Goal: Transaction & Acquisition: Purchase product/service

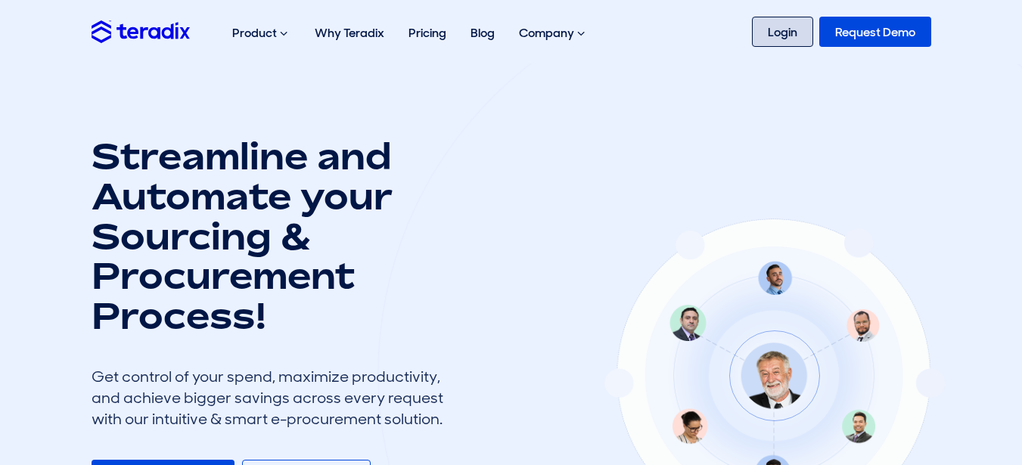
click at [780, 40] on link "Login" at bounding box center [782, 32] width 61 height 30
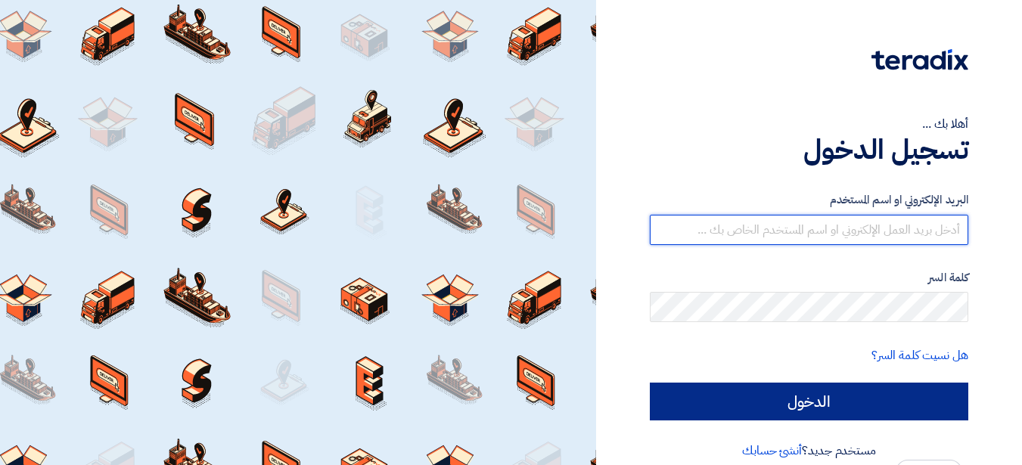
type input "[PERSON_NAME][EMAIL_ADDRESS][PERSON_NAME][DOMAIN_NAME]"
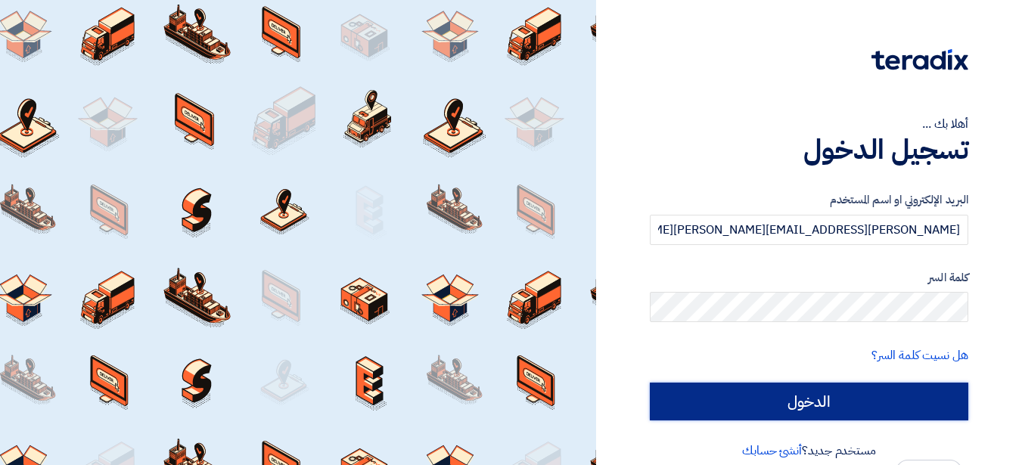
click at [856, 407] on input "الدخول" at bounding box center [809, 402] width 318 height 38
type input "Sign in"
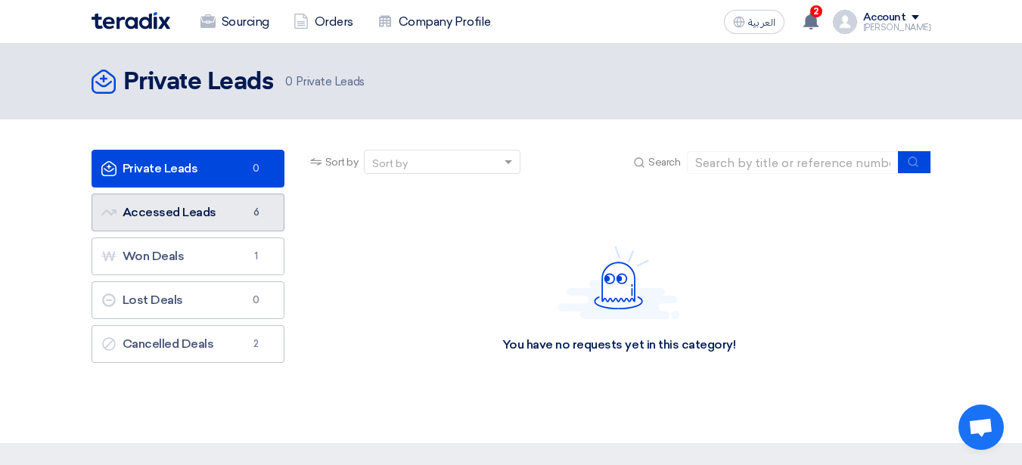
click at [241, 219] on link "Accessed Leads Accessed Leads 6" at bounding box center [188, 213] width 193 height 38
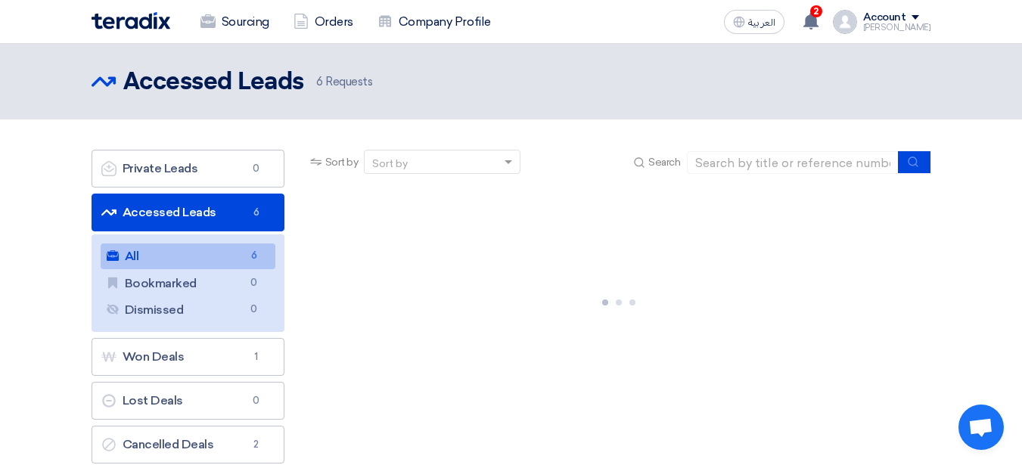
click at [179, 257] on link "All All 6" at bounding box center [188, 257] width 175 height 26
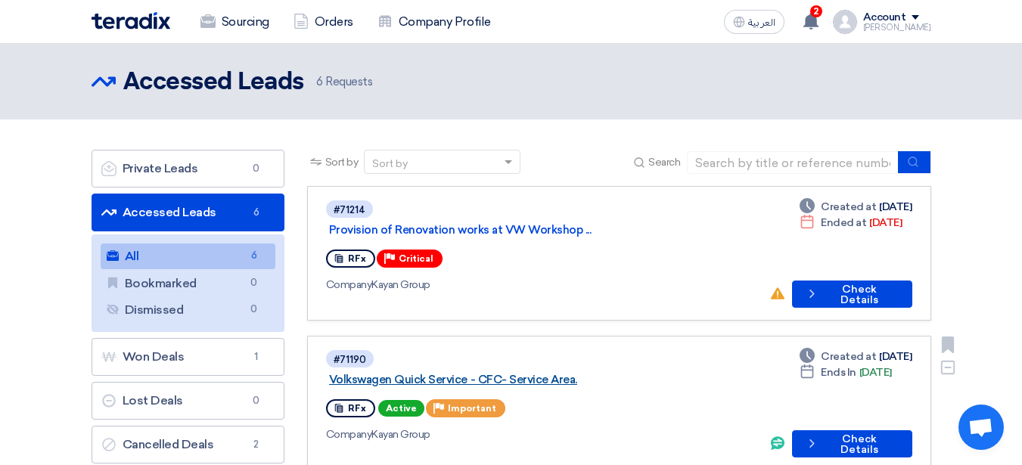
click at [577, 373] on link "Volkswagen Quick Service - CFC- Service Area." at bounding box center [518, 380] width 378 height 14
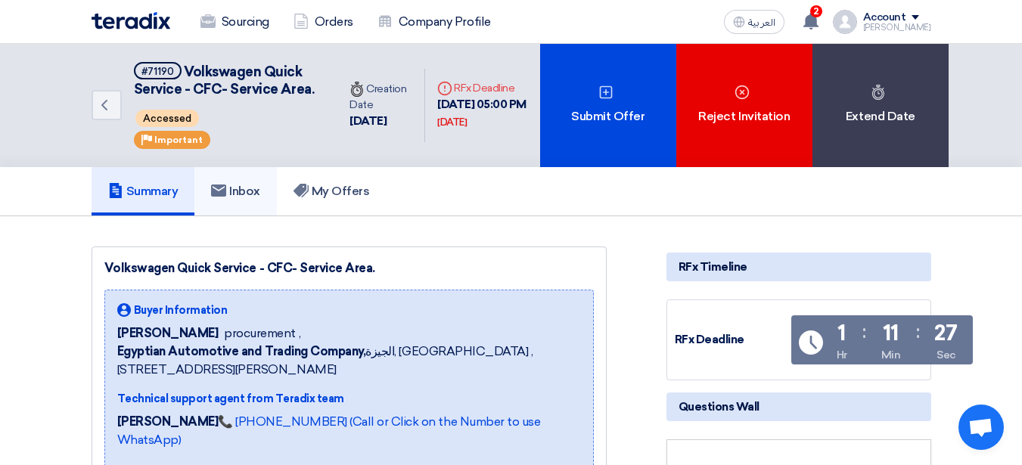
click at [248, 199] on h5 "Inbox" at bounding box center [235, 191] width 49 height 15
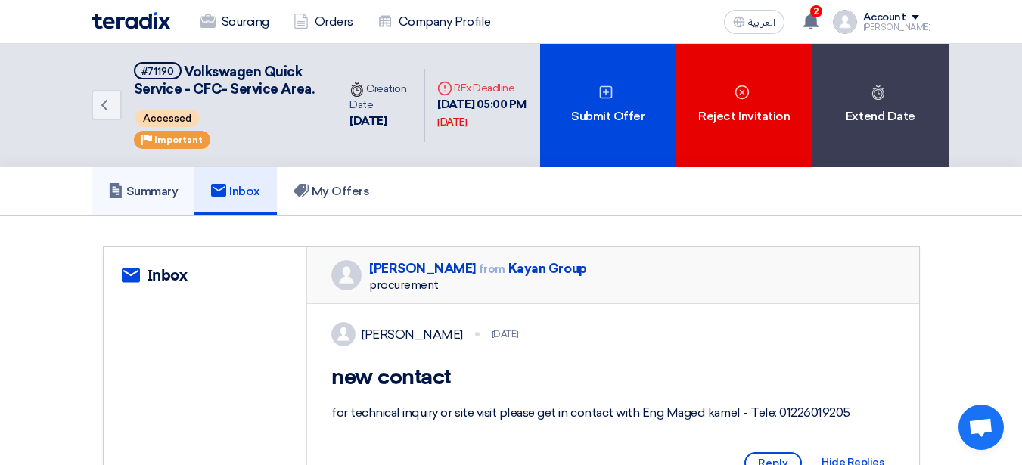
click at [165, 199] on h5 "Summary" at bounding box center [143, 191] width 70 height 15
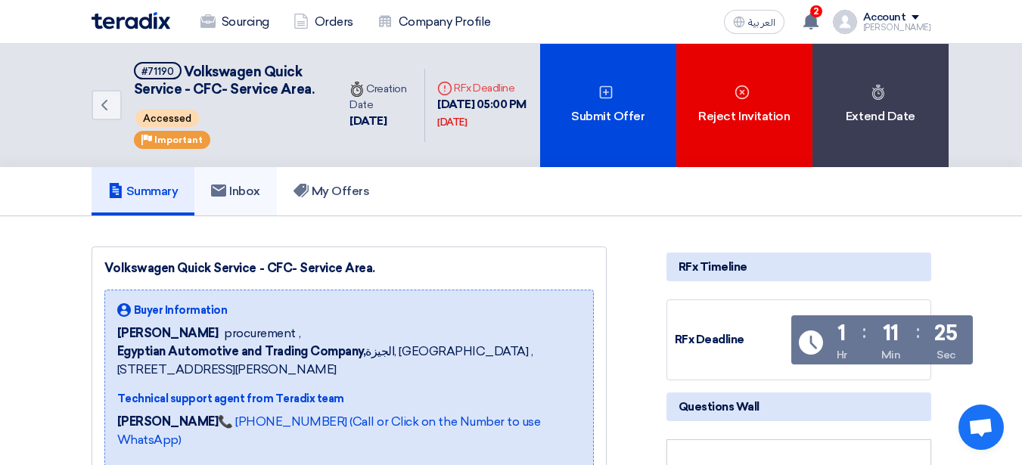
click at [222, 216] on link "Inbox" at bounding box center [235, 191] width 82 height 48
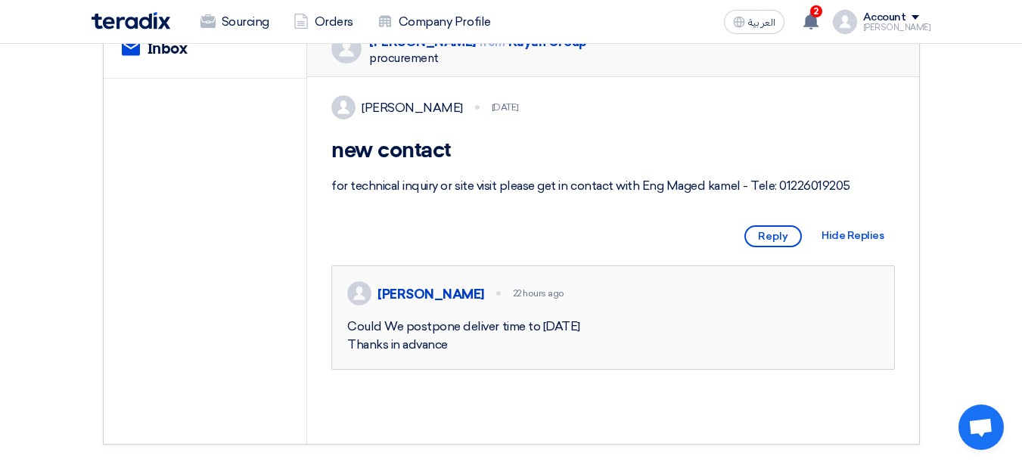
scroll to position [151, 0]
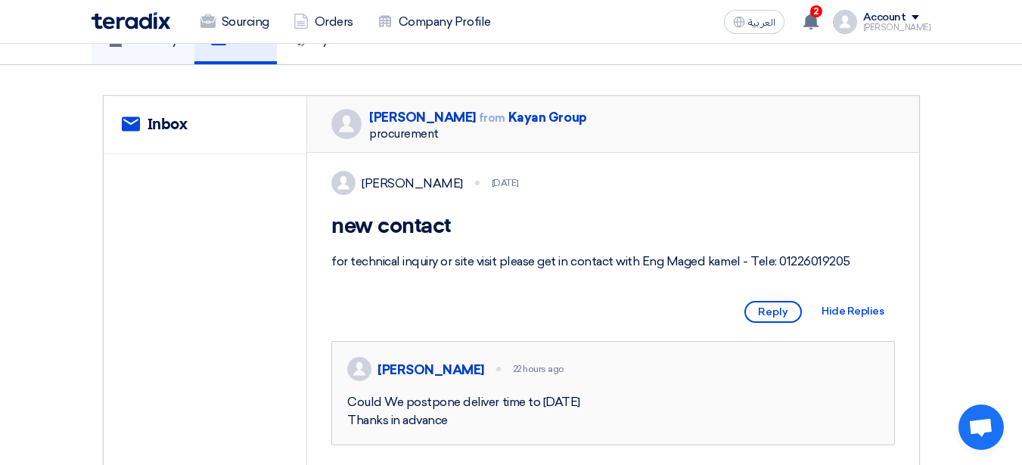
click at [141, 48] on h5 "Summary" at bounding box center [143, 40] width 70 height 15
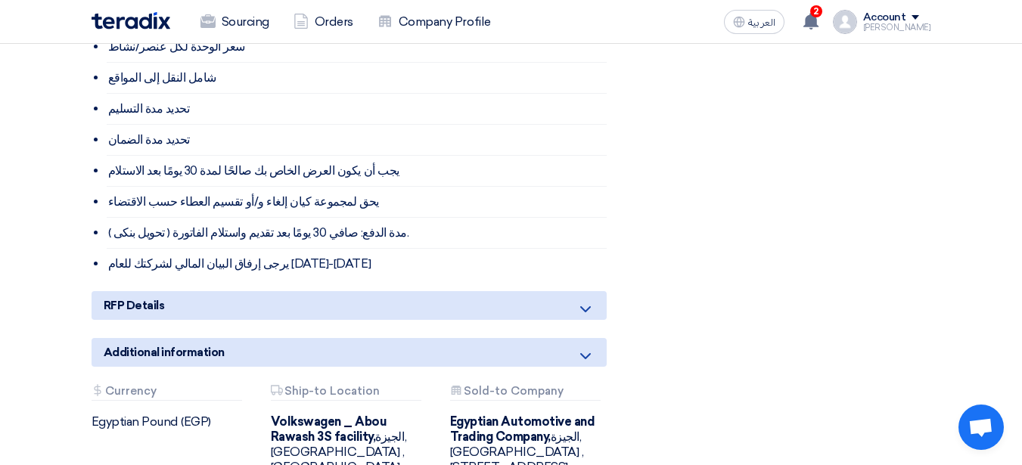
scroll to position [1816, 0]
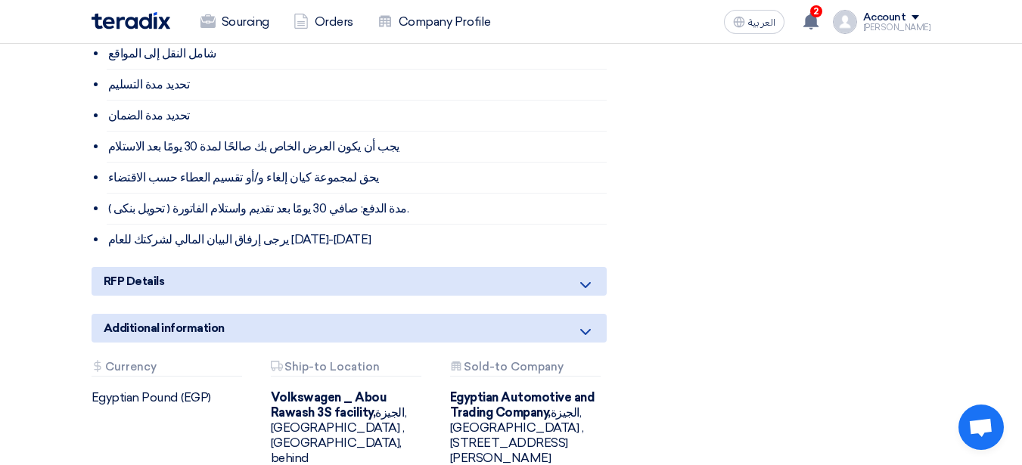
click at [586, 285] on use at bounding box center [585, 285] width 11 height 6
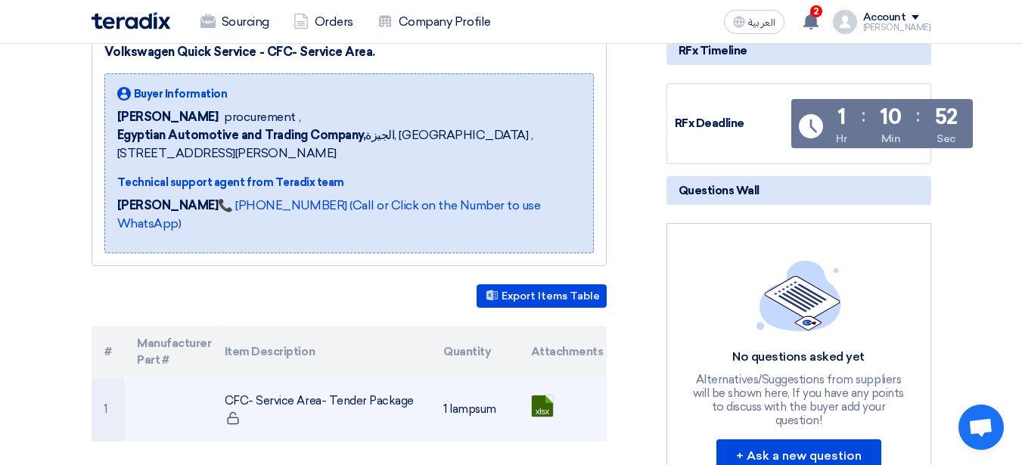
scroll to position [0, 0]
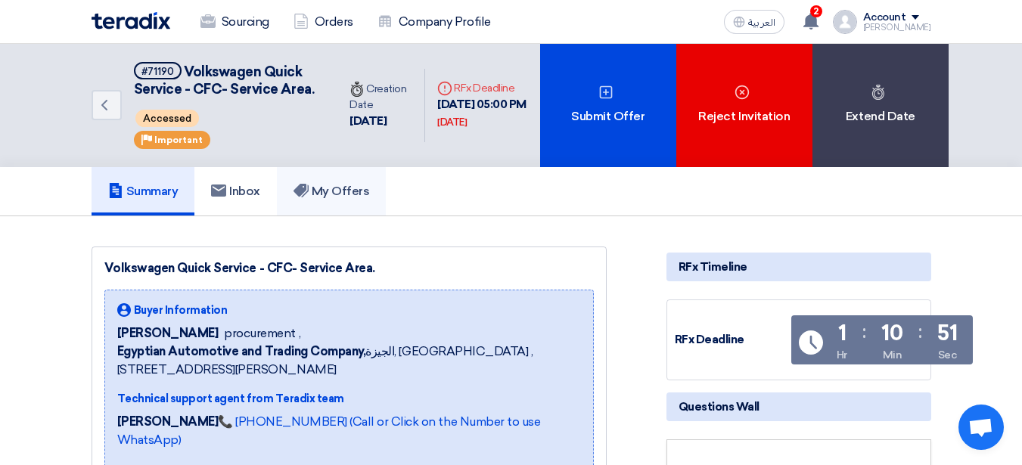
click at [357, 199] on h5 "My Offers" at bounding box center [332, 191] width 76 height 15
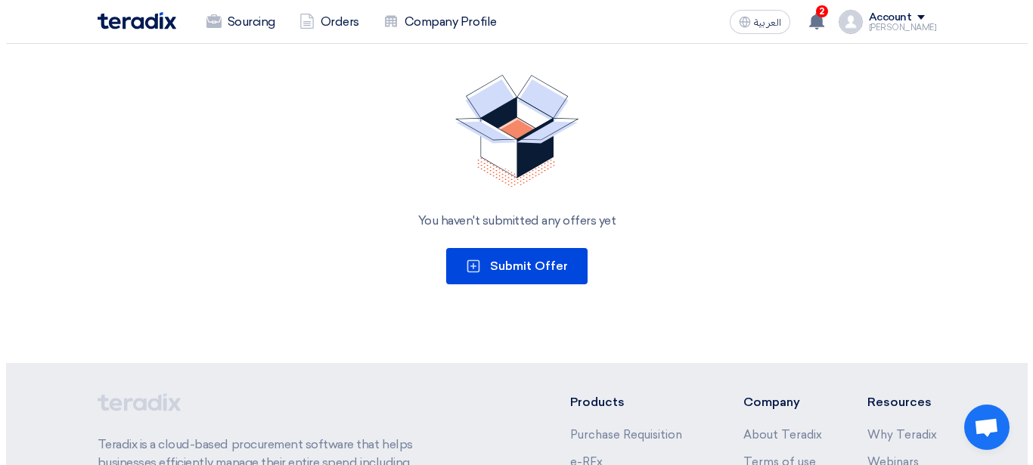
scroll to position [227, 0]
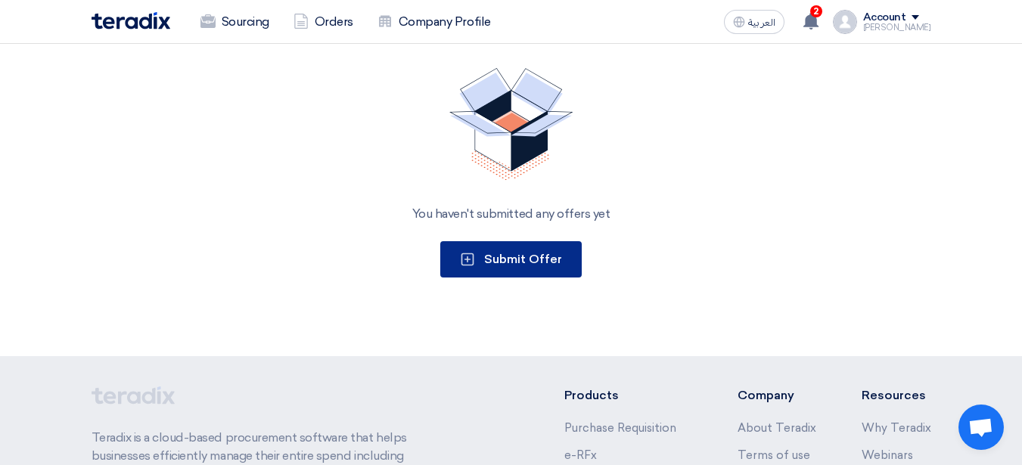
click at [513, 266] on span "Submit Offer" at bounding box center [523, 259] width 78 height 14
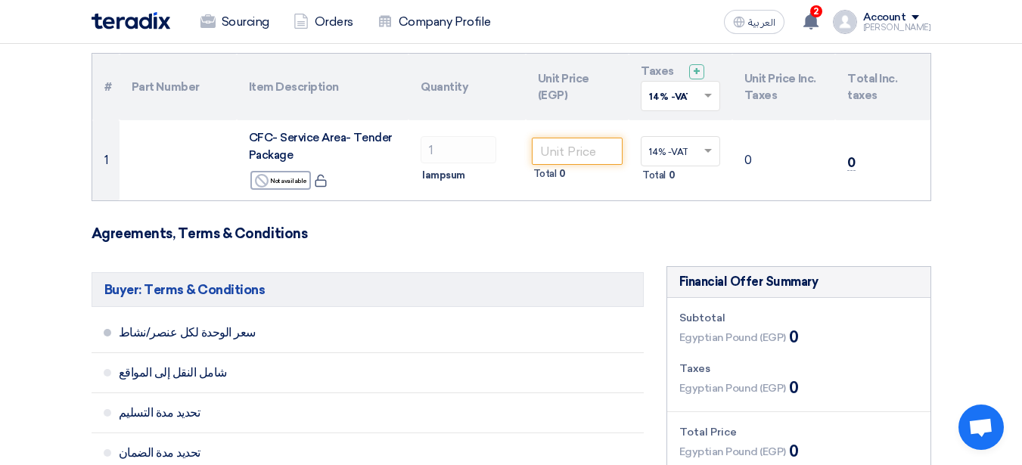
scroll to position [151, 0]
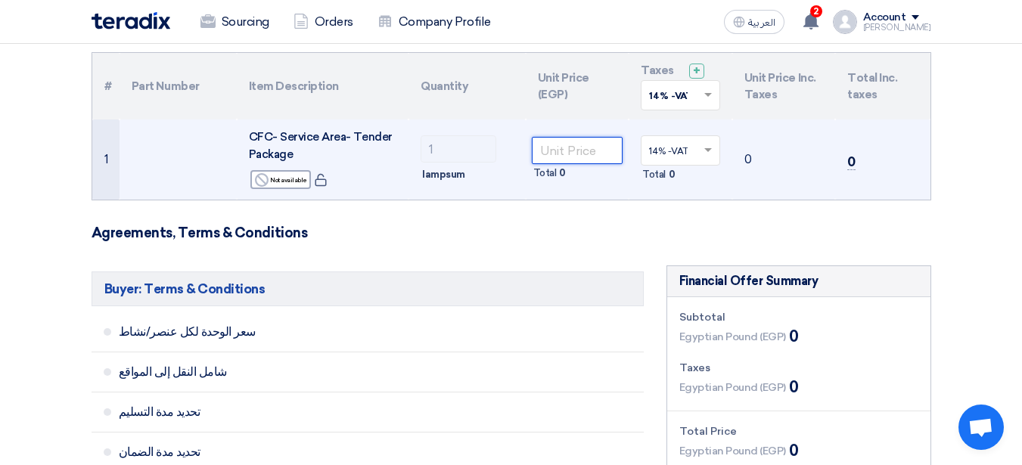
click at [541, 149] on input "number" at bounding box center [578, 150] width 92 height 27
paste input "5261727.18"
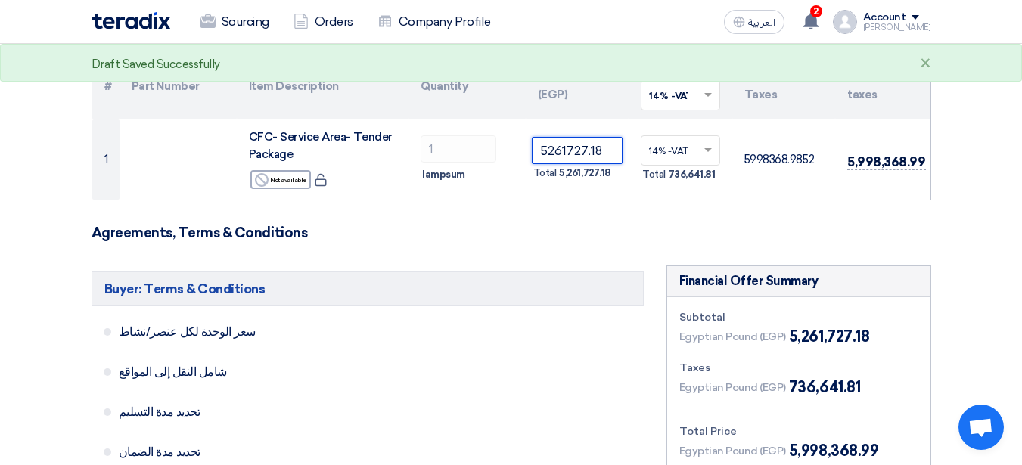
type input "5261727.18"
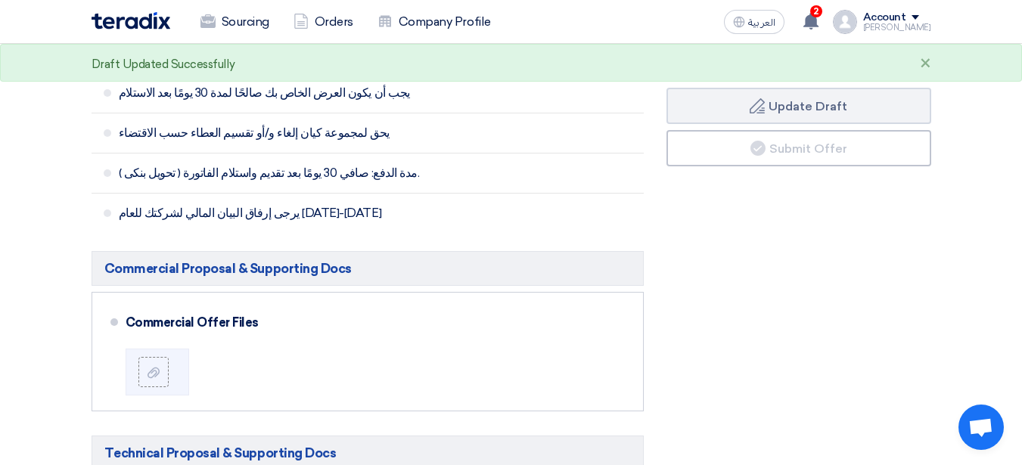
scroll to position [530, 0]
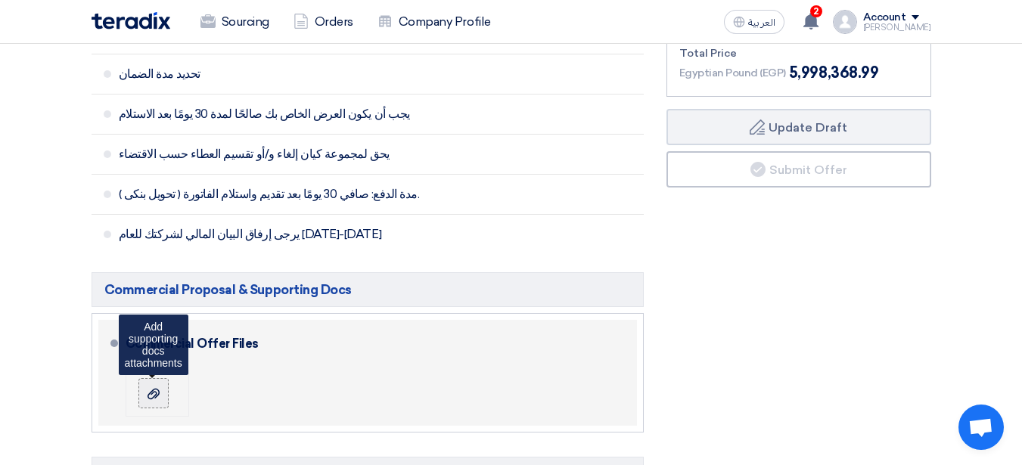
click at [156, 389] on use at bounding box center [154, 394] width 12 height 11
click at [0, 0] on input "file" at bounding box center [0, 0] width 0 height 0
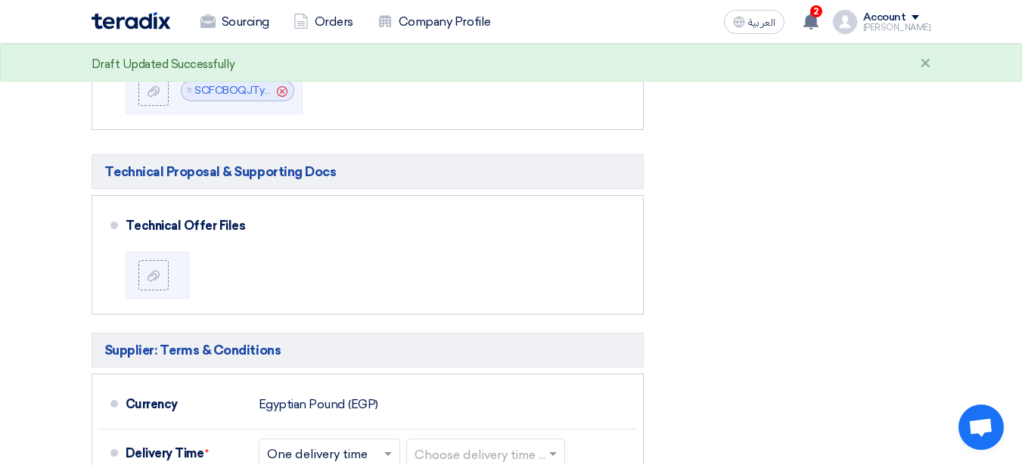
scroll to position [983, 0]
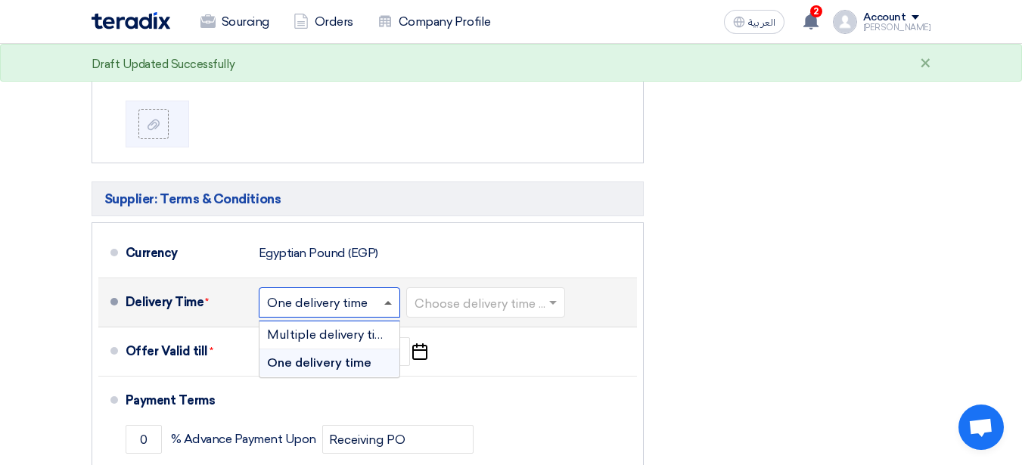
click at [387, 301] on span at bounding box center [388, 303] width 8 height 4
click at [362, 339] on span "Multiple delivery times" at bounding box center [332, 335] width 131 height 14
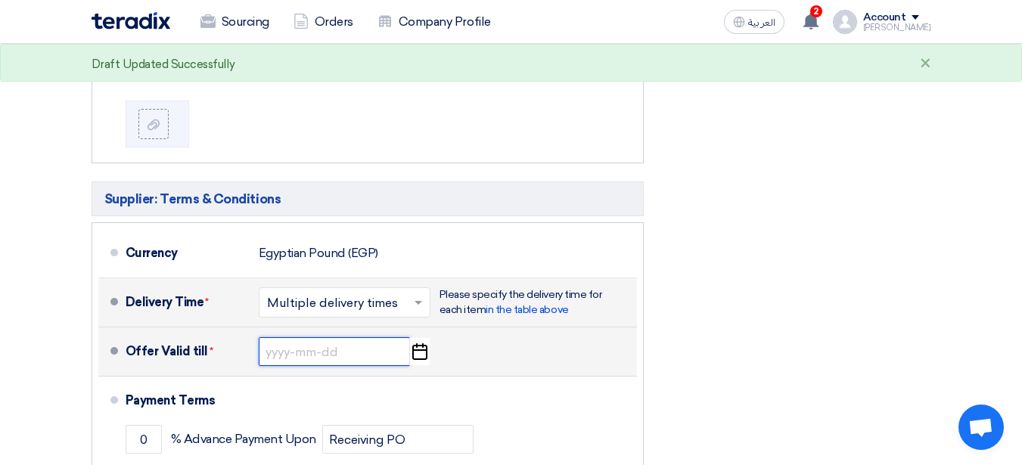
click at [336, 353] on input at bounding box center [334, 351] width 151 height 29
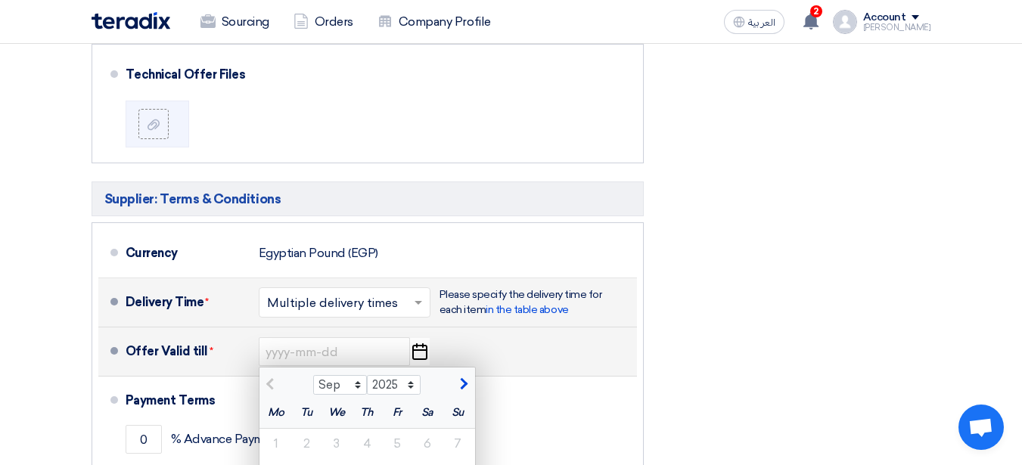
click at [465, 384] on span "button" at bounding box center [462, 385] width 8 height 14
select select "10"
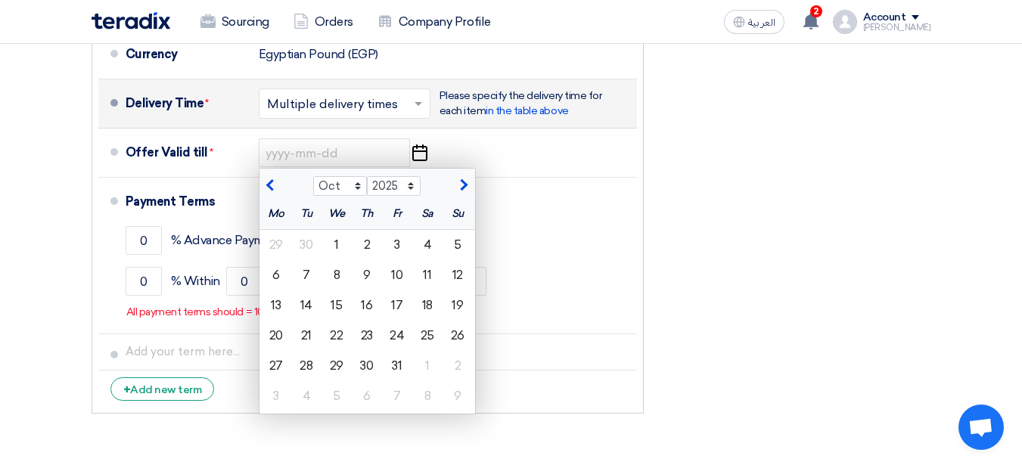
scroll to position [1210, 0]
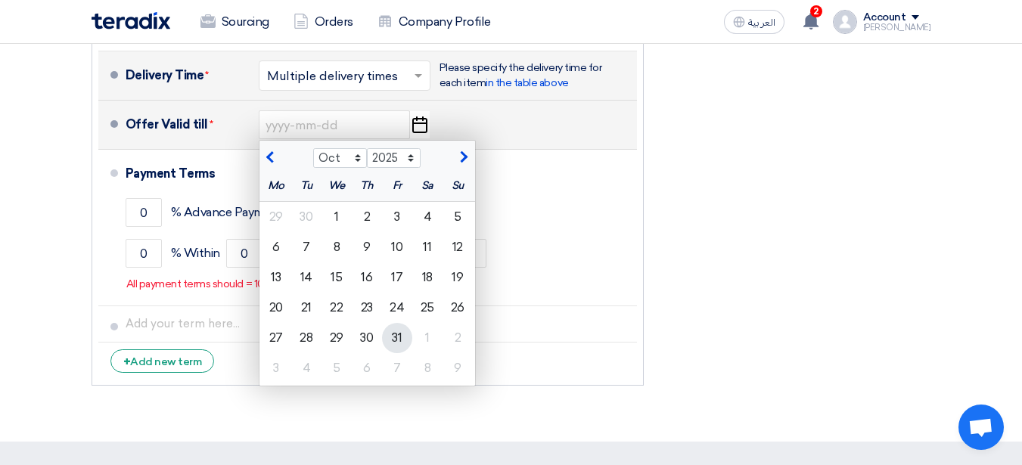
click at [400, 328] on div "31" at bounding box center [397, 338] width 30 height 30
type input "[DATE]"
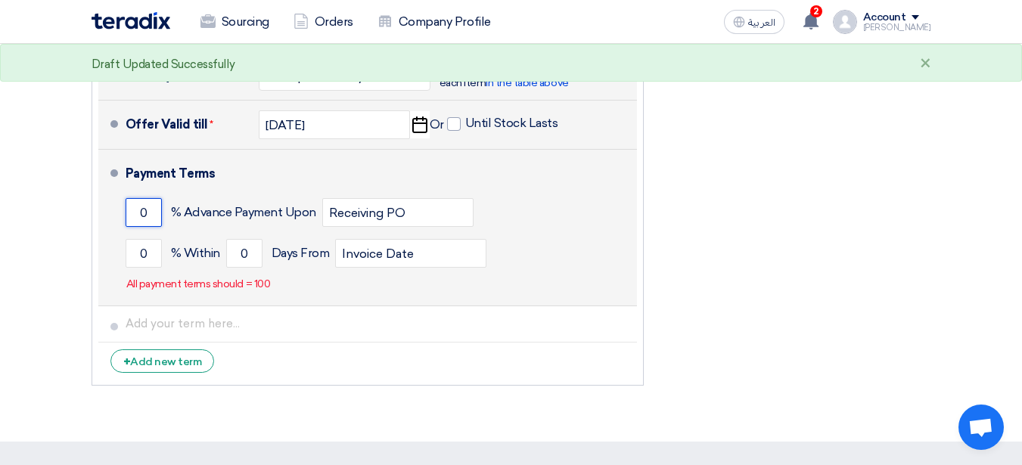
drag, startPoint x: 151, startPoint y: 214, endPoint x: 126, endPoint y: 212, distance: 25.8
click at [126, 212] on input "0" at bounding box center [144, 212] width 36 height 29
type input "40"
click at [151, 256] on input "0" at bounding box center [144, 253] width 36 height 29
drag, startPoint x: 154, startPoint y: 254, endPoint x: 136, endPoint y: 258, distance: 17.8
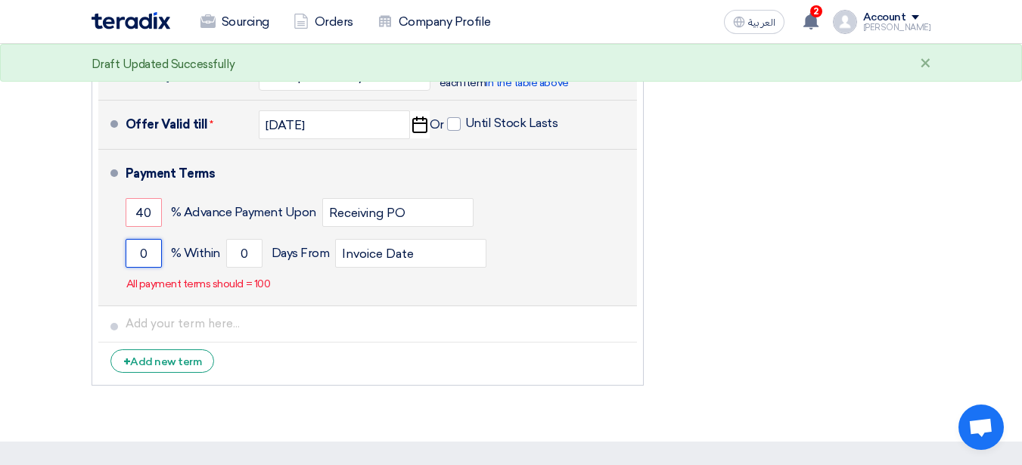
click at [127, 254] on input "0" at bounding box center [144, 253] width 36 height 29
type input "25"
click at [248, 256] on input "0" at bounding box center [244, 253] width 36 height 29
drag, startPoint x: 251, startPoint y: 256, endPoint x: 236, endPoint y: 253, distance: 15.3
click at [236, 253] on input "0" at bounding box center [244, 253] width 36 height 29
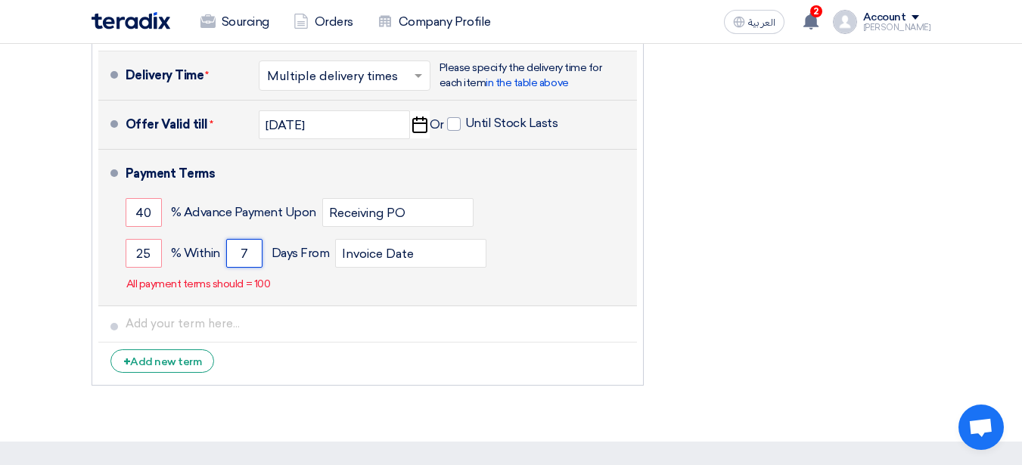
type input "7"
click at [557, 257] on div "25 % [DATE] From Invoice Date" at bounding box center [378, 253] width 505 height 41
click at [239, 284] on p "All payment terms should = 100" at bounding box center [198, 284] width 144 height 15
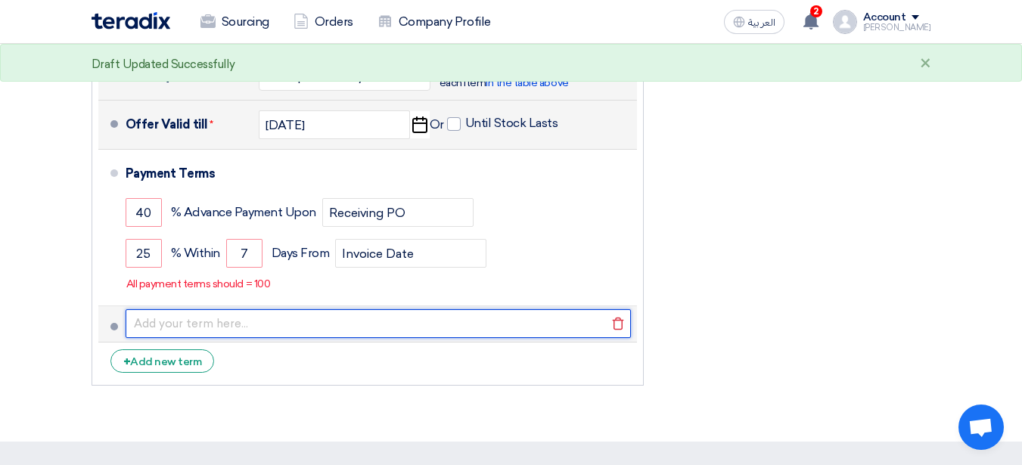
click at [204, 322] on input "text" at bounding box center [378, 323] width 505 height 29
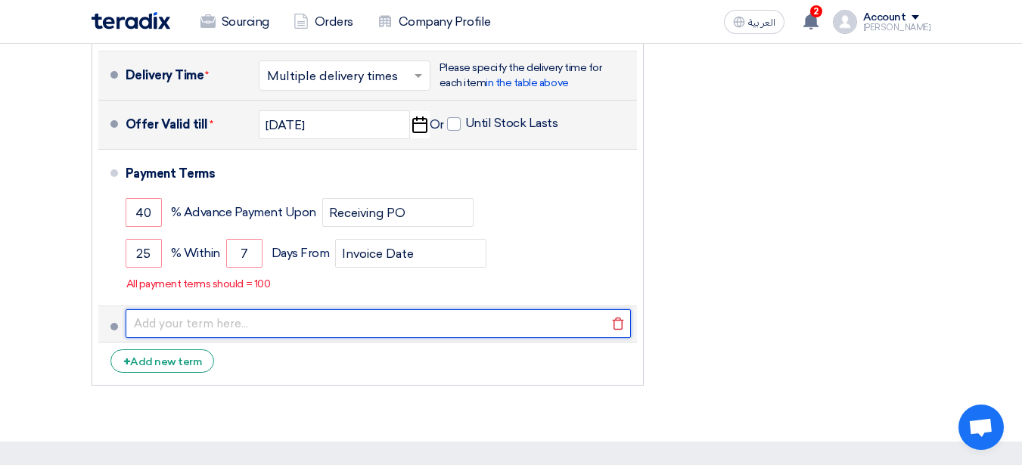
type input "any further delay in payment period will be added in project time line"
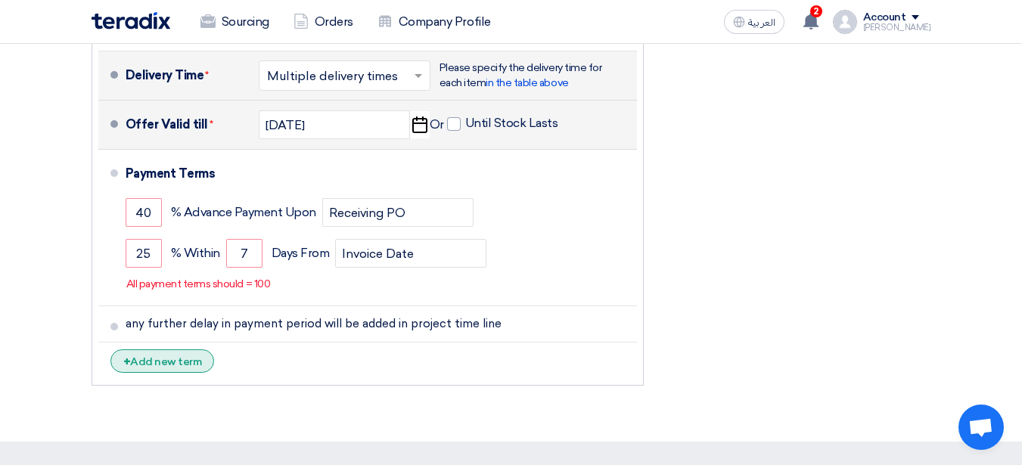
click at [151, 369] on div "+ Add new term" at bounding box center [162, 361] width 104 height 23
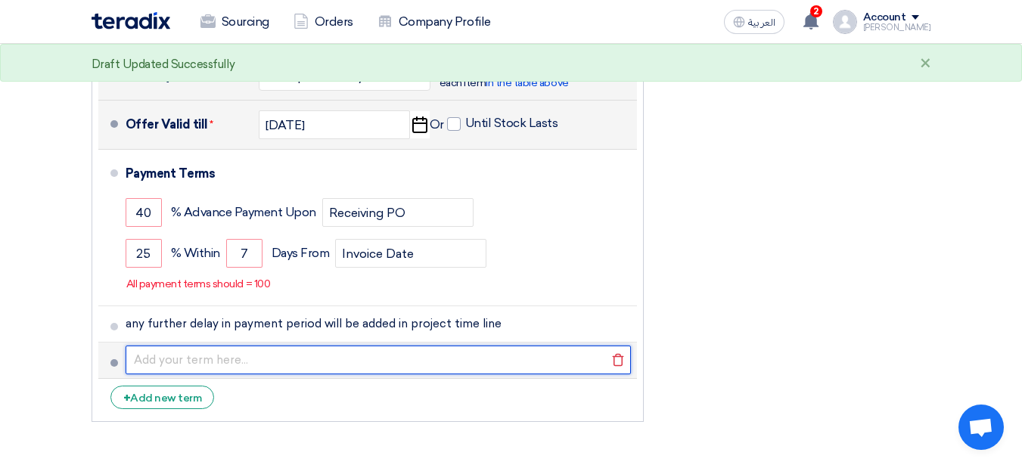
click at [186, 362] on input "text" at bounding box center [378, 360] width 505 height 29
type input "ضمان ضد عيوب الصناعة وليس الاستخدام 6 شهور"
drag, startPoint x: 338, startPoint y: 361, endPoint x: 114, endPoint y: 364, distance: 223.9
click at [114, 364] on li "ضمان ضد عيوب الصناعة وليس الاستخدام 6 شهور [GEOGRAPHIC_DATA]" at bounding box center [367, 361] width 539 height 36
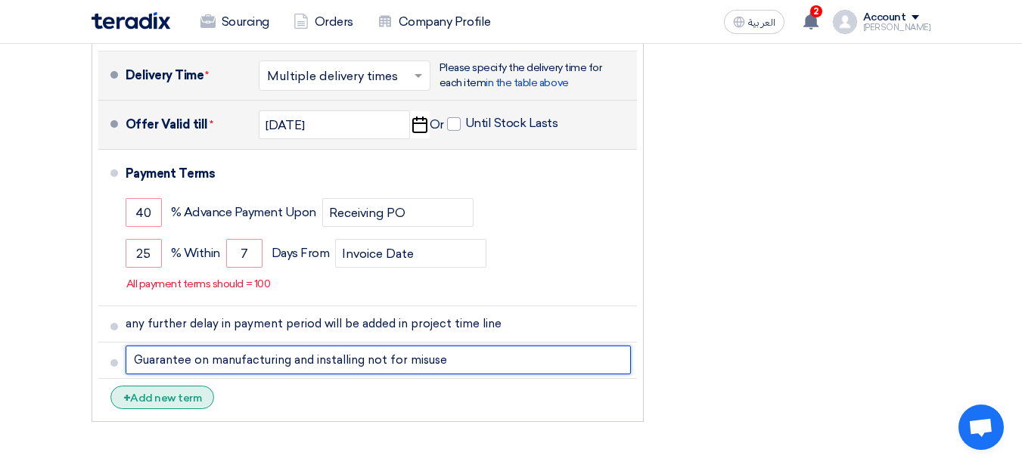
type input "Guarantee on manufacturing and installing not for misuse"
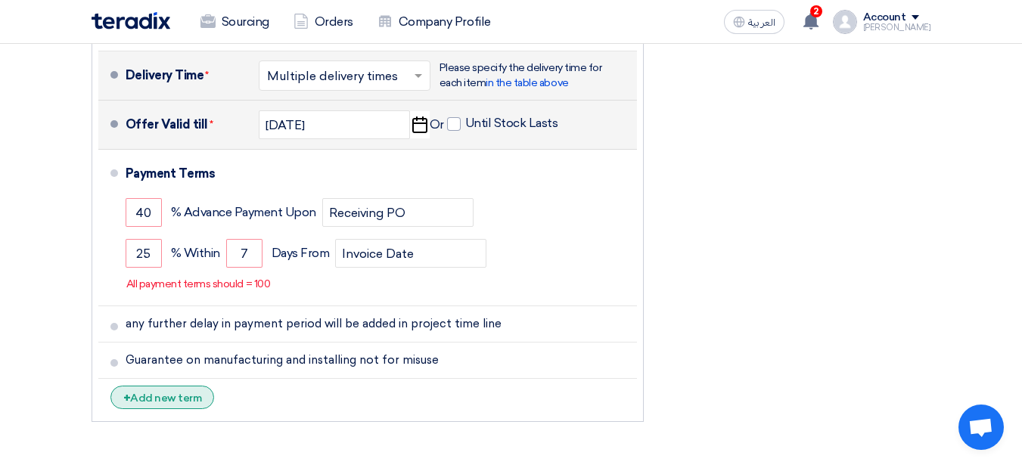
click at [169, 399] on div "+ Add new term" at bounding box center [162, 397] width 104 height 23
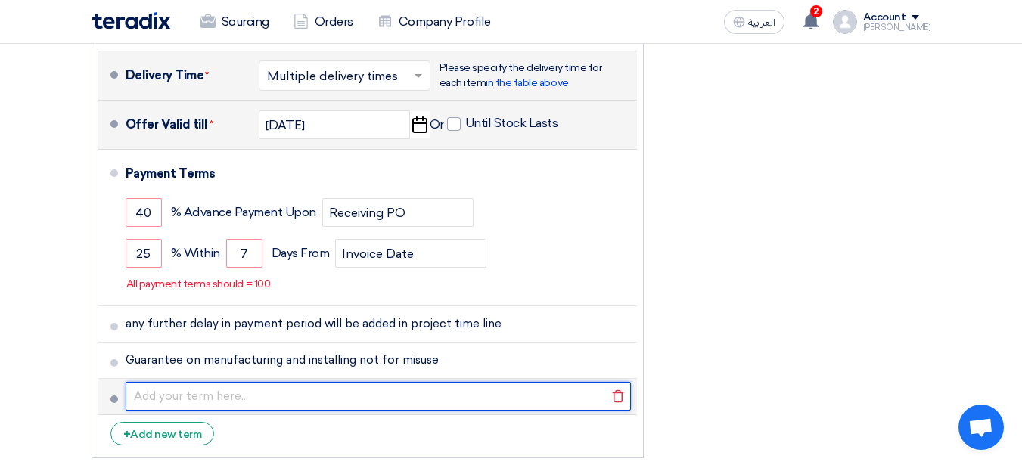
click at [183, 392] on input "text" at bounding box center [378, 396] width 505 height 29
type input "Payment will be on 3 Invoice (40% down payment - 25% after Infra - 15% after cl…"
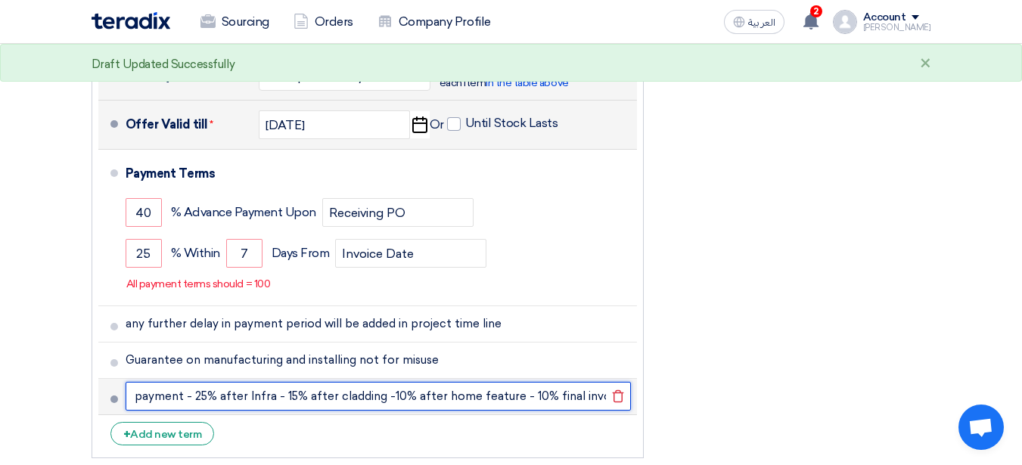
click at [580, 399] on input "Payment will be on 3 Invoice (40% down payment - 25% after Infra - 15% after cl…" at bounding box center [378, 396] width 505 height 29
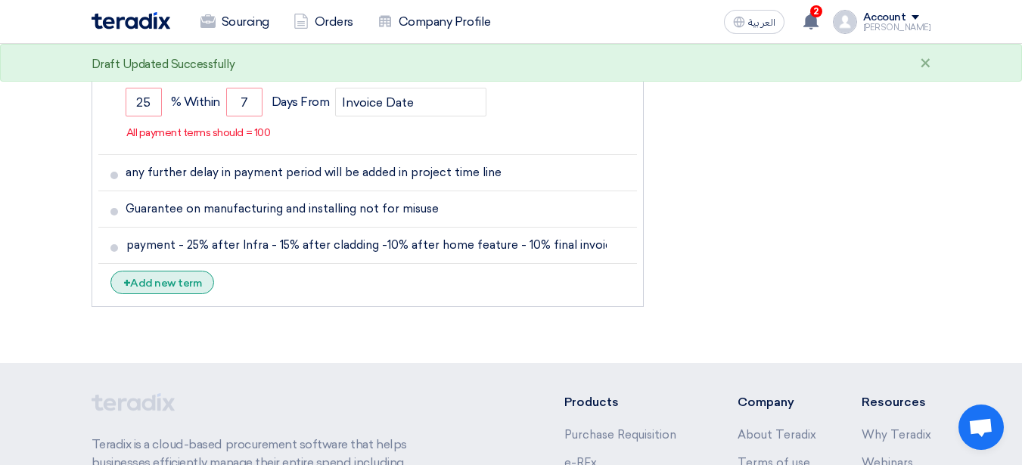
click at [187, 281] on div "+ Add new term" at bounding box center [162, 282] width 104 height 23
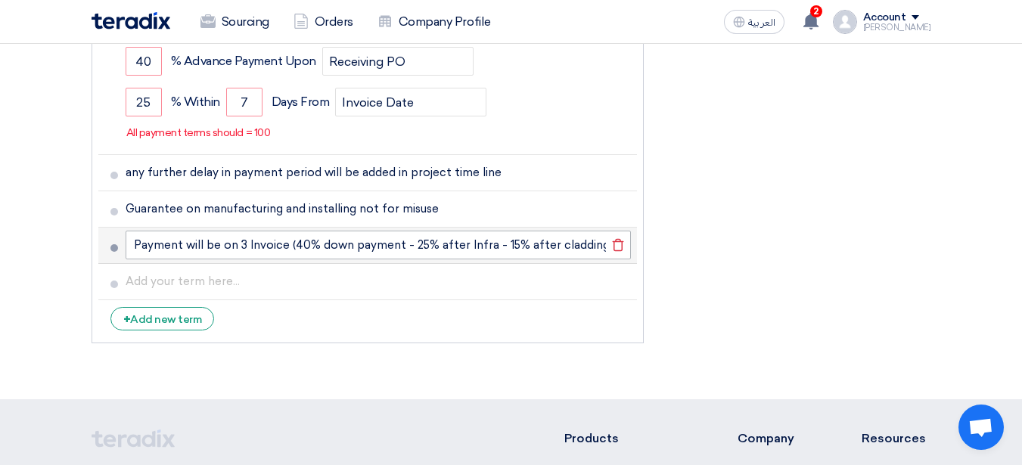
scroll to position [1286, 0]
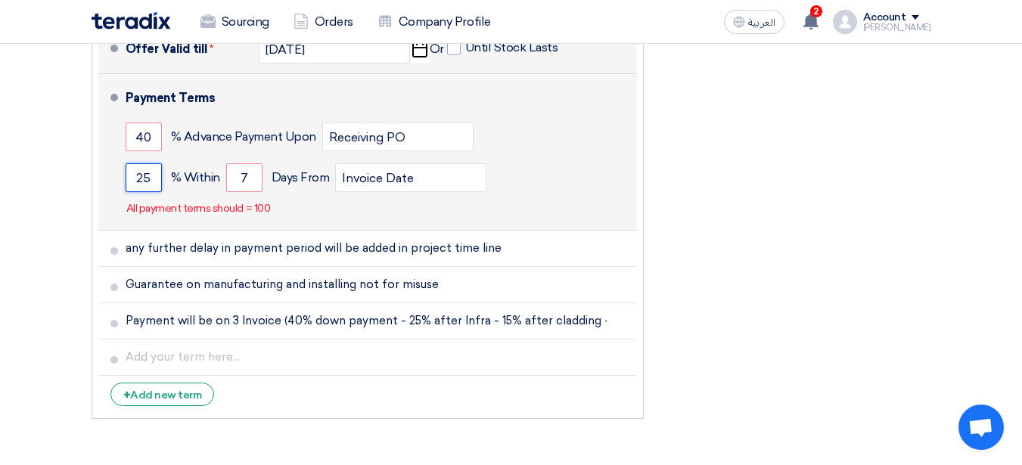
drag, startPoint x: 150, startPoint y: 176, endPoint x: 132, endPoint y: 178, distance: 18.2
click at [132, 178] on input "25" at bounding box center [144, 177] width 36 height 29
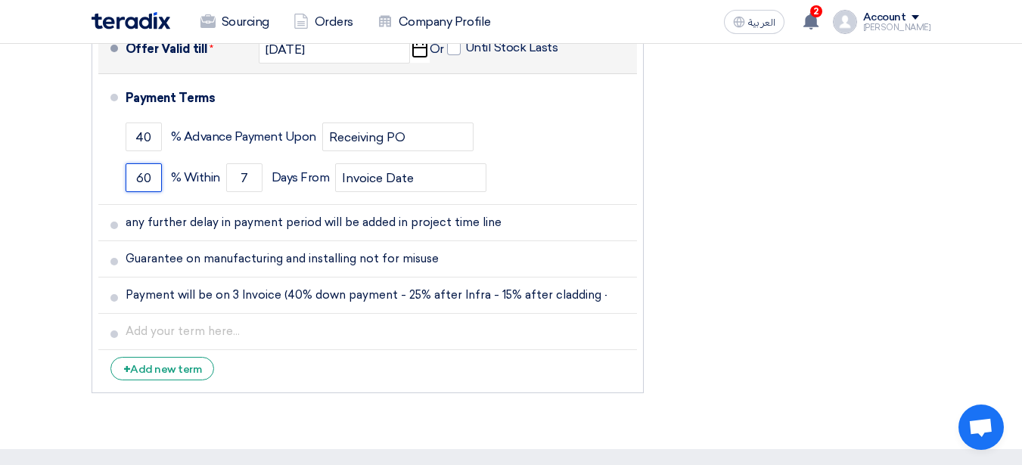
type input "60"
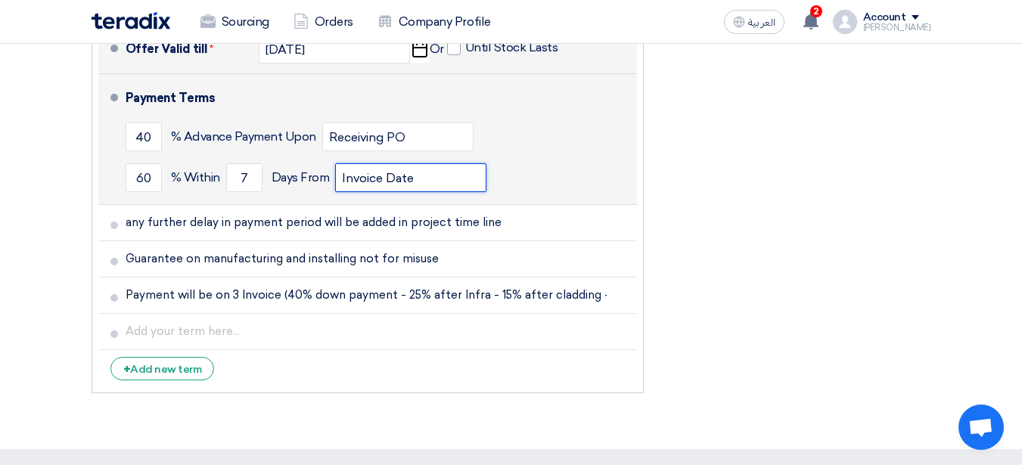
click at [413, 174] on input "Invoice Date" at bounding box center [410, 177] width 151 height 29
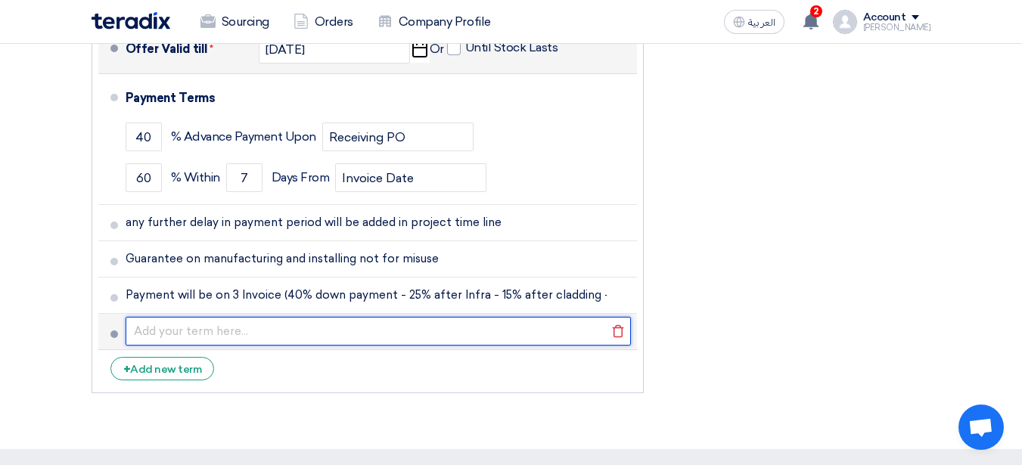
click at [265, 334] on input "text" at bounding box center [378, 331] width 505 height 29
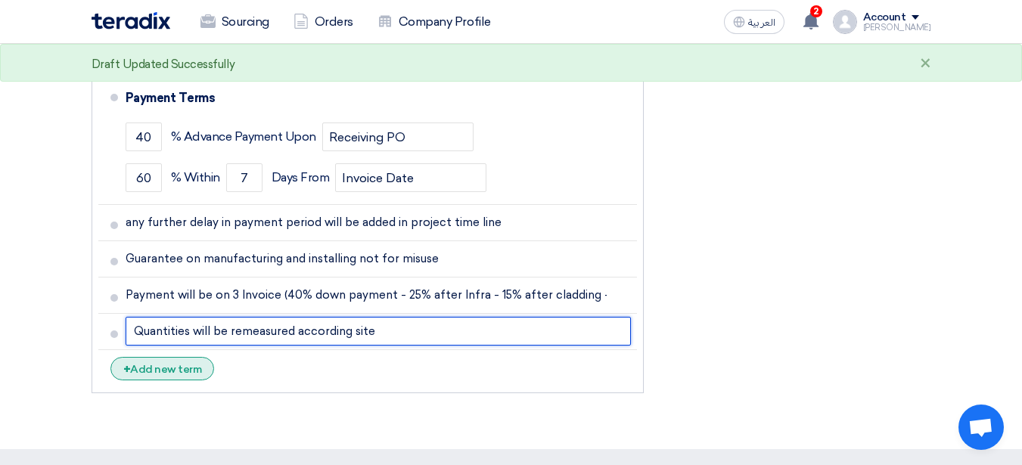
type input "Quantities will be remeasured according site"
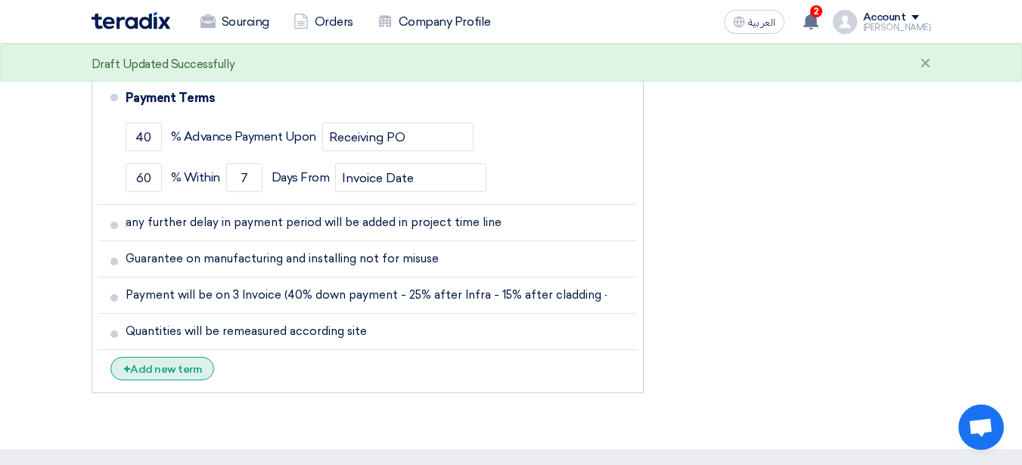
click at [172, 374] on div "+ Add new term" at bounding box center [162, 368] width 104 height 23
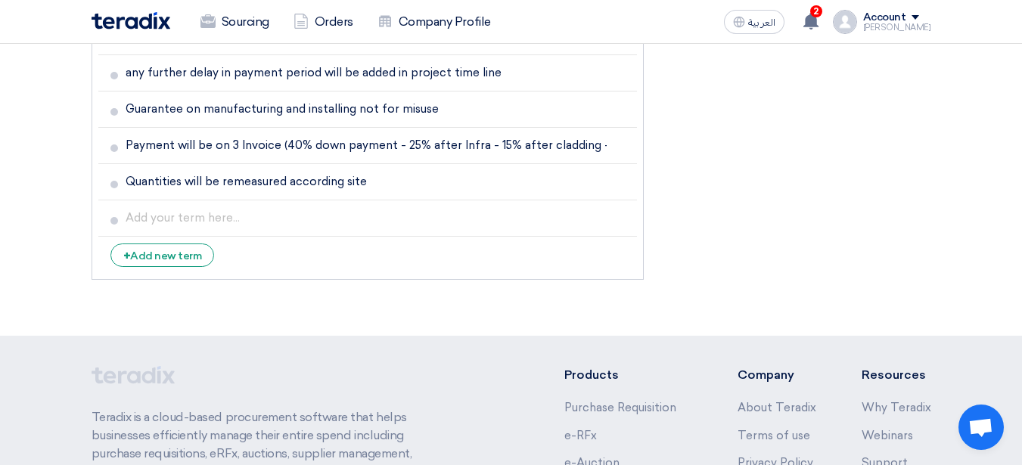
scroll to position [1437, 0]
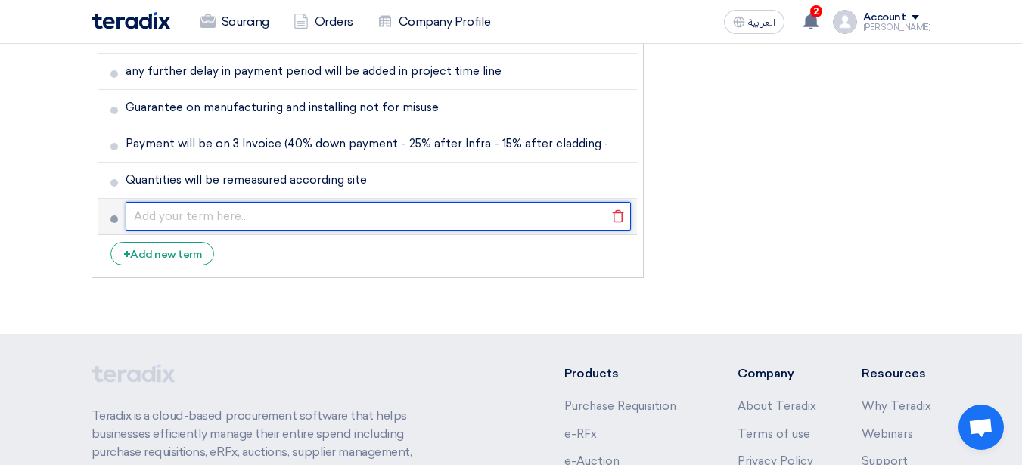
click at [181, 222] on input "text" at bounding box center [378, 216] width 505 height 29
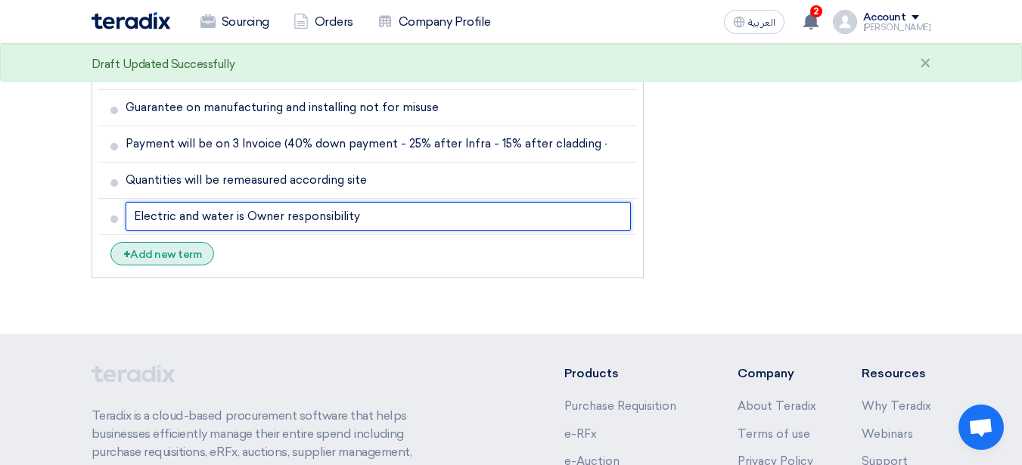
type input "Electric and water is Owner responsibility"
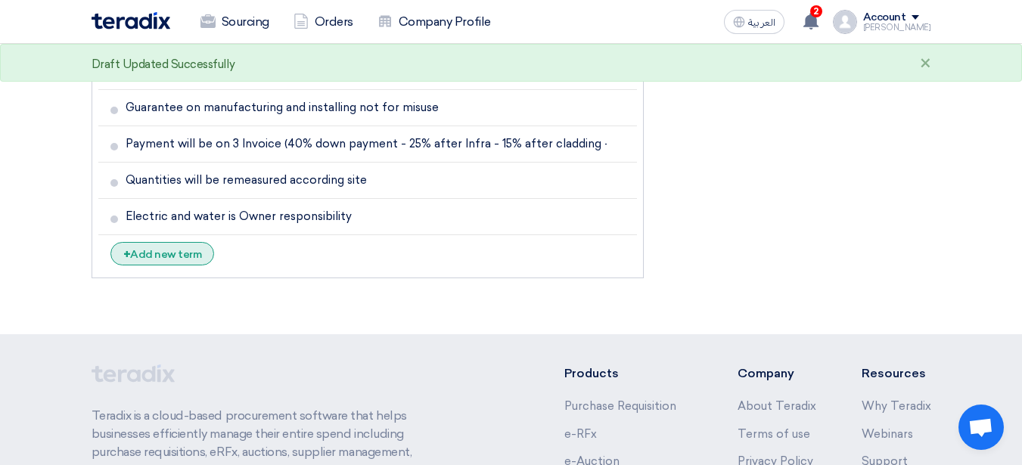
click at [197, 249] on div "+ Add new term" at bounding box center [162, 253] width 104 height 23
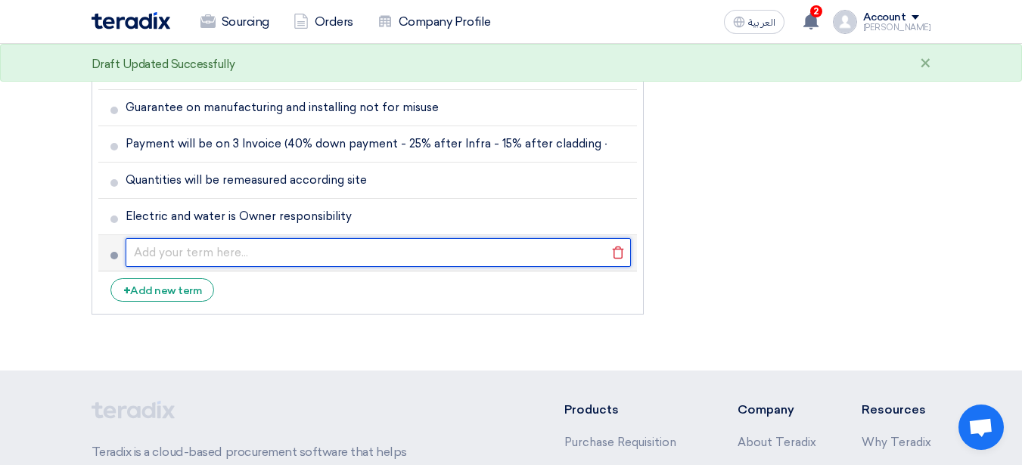
click at [182, 254] on input "text" at bounding box center [378, 252] width 505 height 29
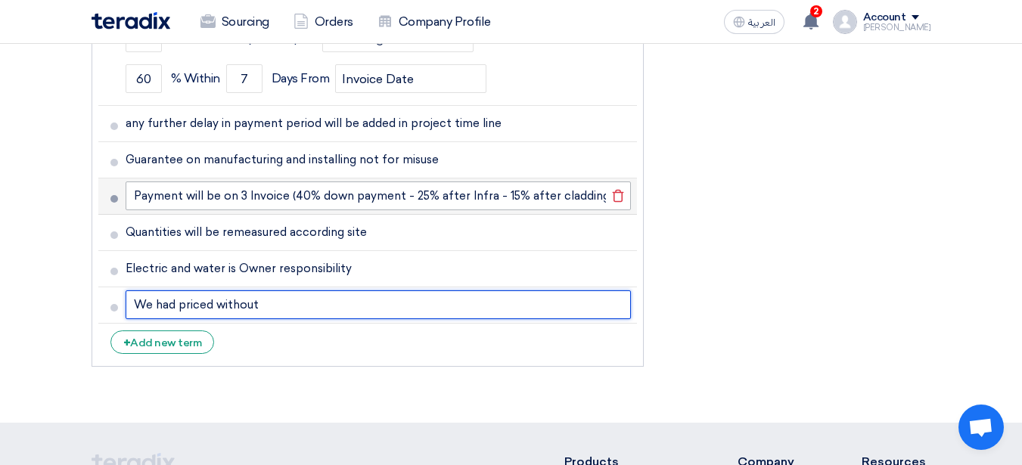
scroll to position [1383, 0]
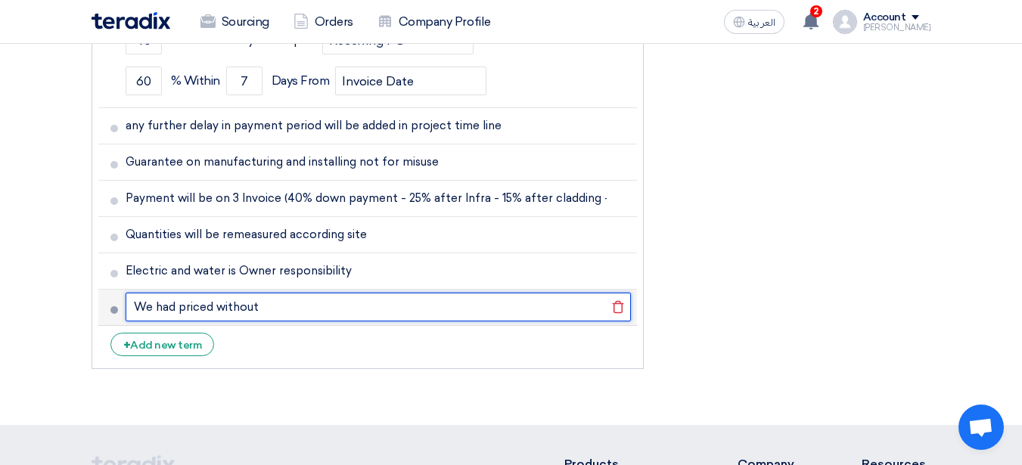
click at [284, 304] on input "We had priced without" at bounding box center [378, 307] width 505 height 29
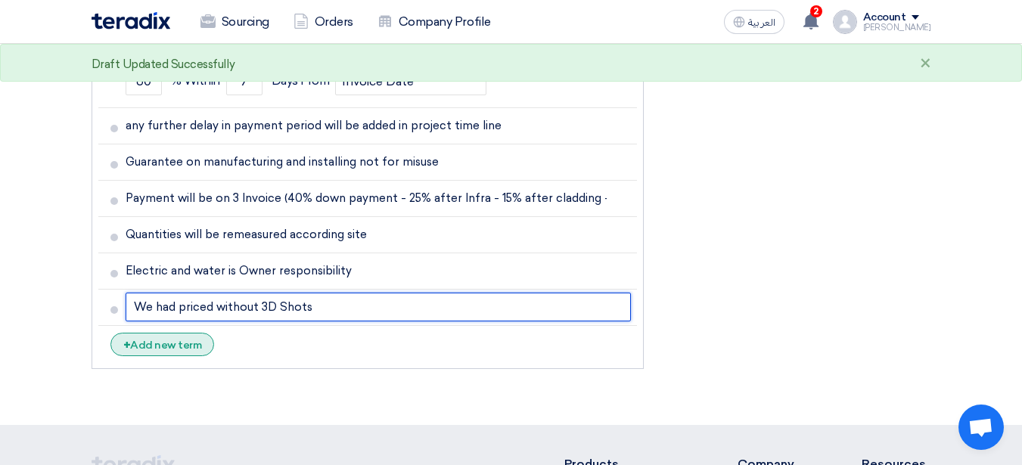
type input "We had priced without 3D Shots"
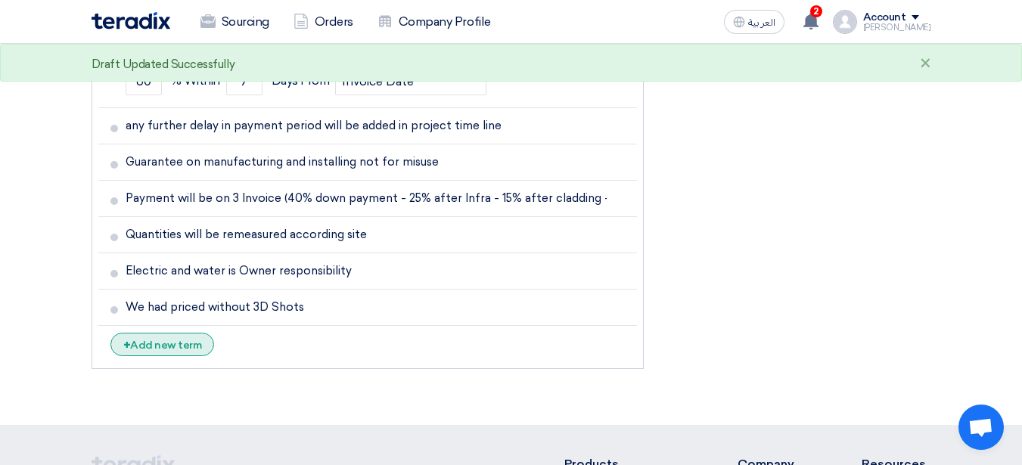
click at [187, 347] on div "+ Add new term" at bounding box center [162, 344] width 104 height 23
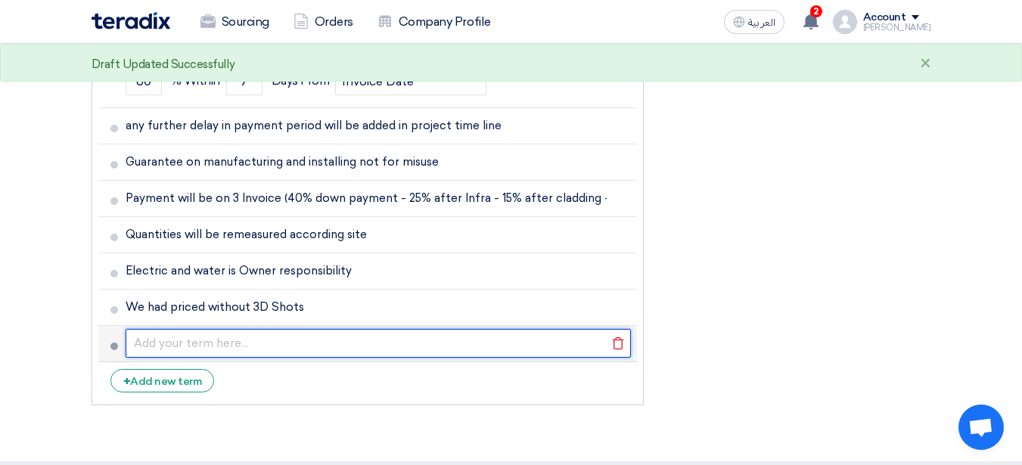
click at [186, 340] on input "text" at bounding box center [378, 343] width 505 height 29
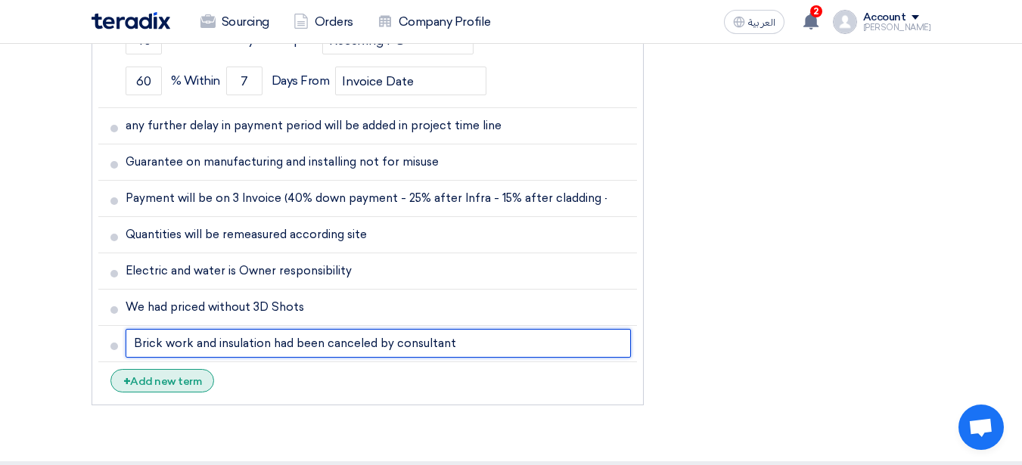
type input "Brick work and insulation had been canceled by consultant"
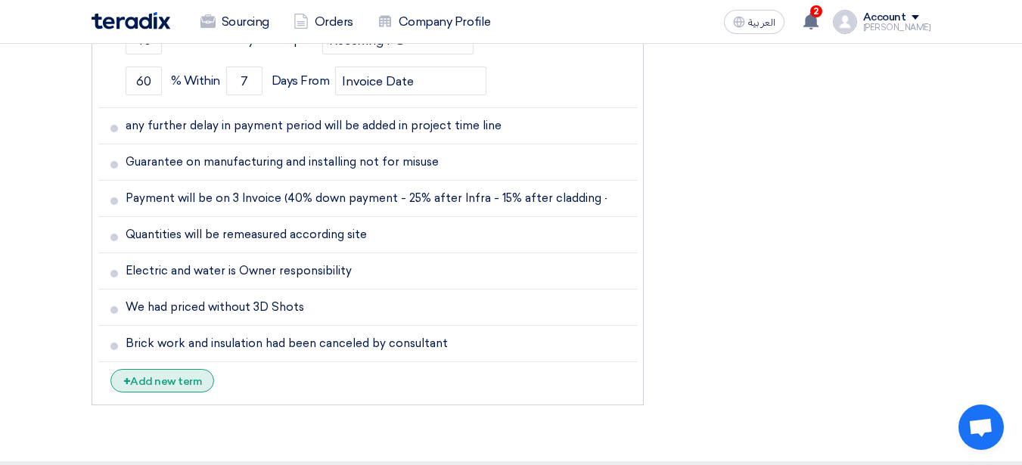
click at [187, 381] on div "+ Add new term" at bounding box center [162, 380] width 104 height 23
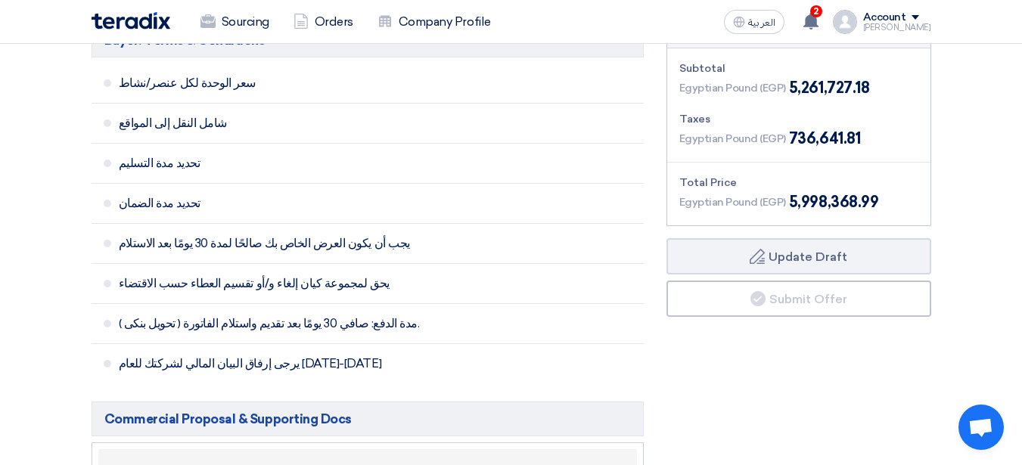
scroll to position [172, 0]
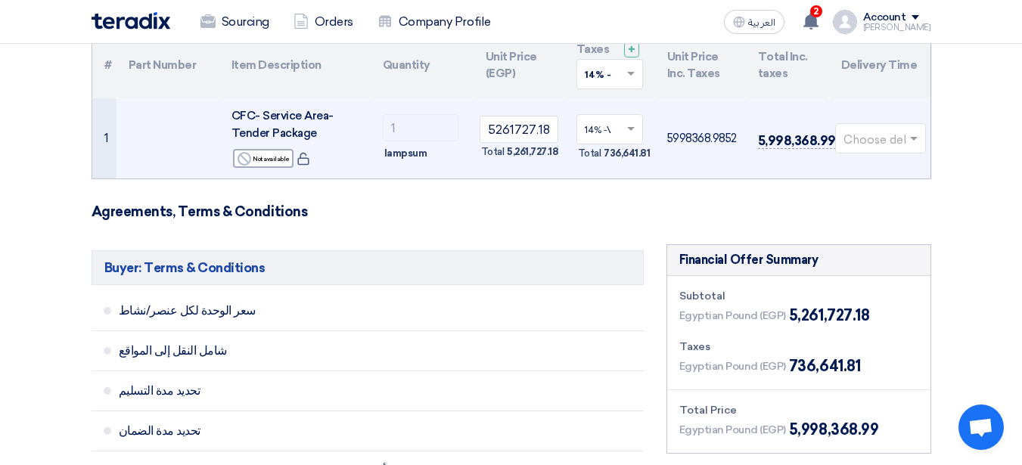
click at [910, 144] on span at bounding box center [915, 138] width 19 height 17
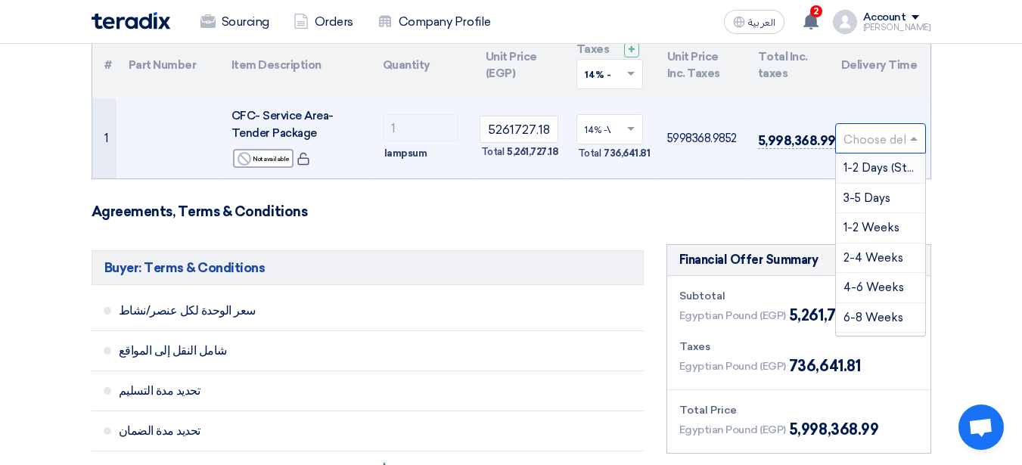
click at [910, 144] on span at bounding box center [915, 138] width 19 height 17
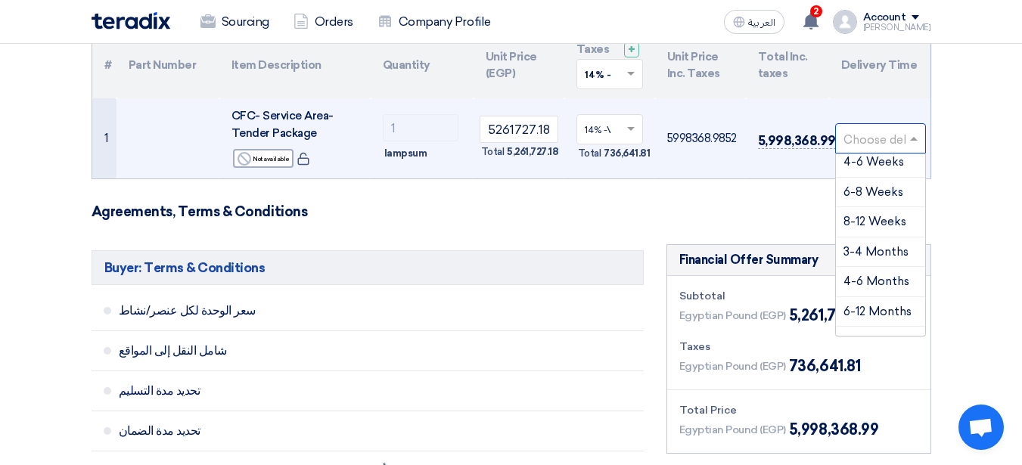
scroll to position [147, 0]
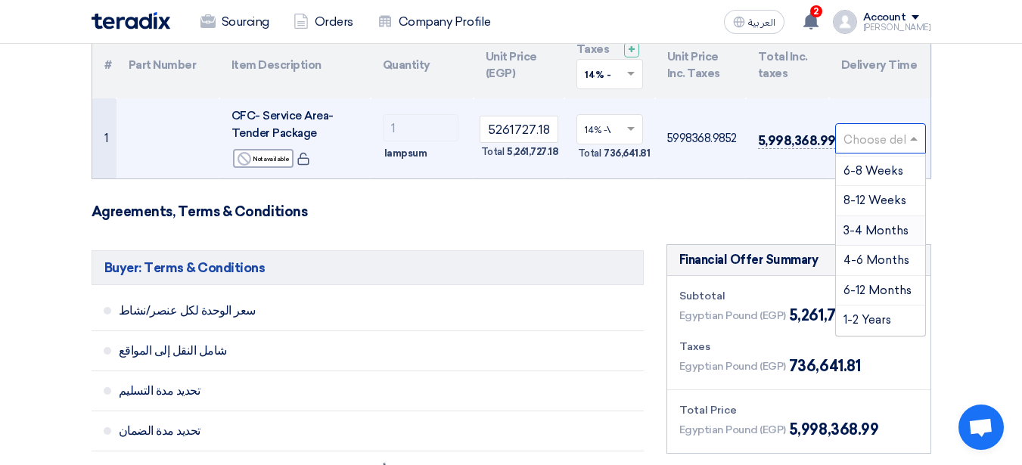
click at [893, 232] on span "3-4 Months" at bounding box center [876, 231] width 65 height 14
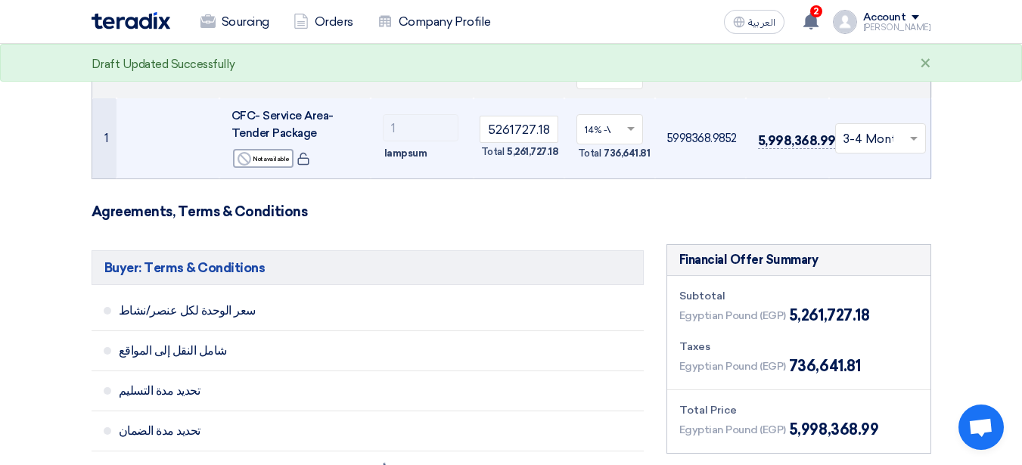
click at [849, 204] on h3 "Agreements, Terms & Conditions" at bounding box center [512, 212] width 840 height 17
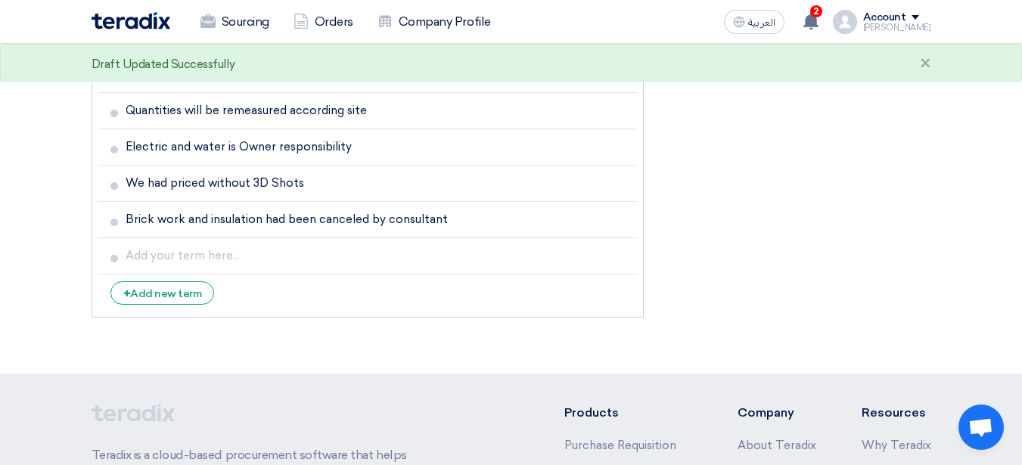
scroll to position [1610, 0]
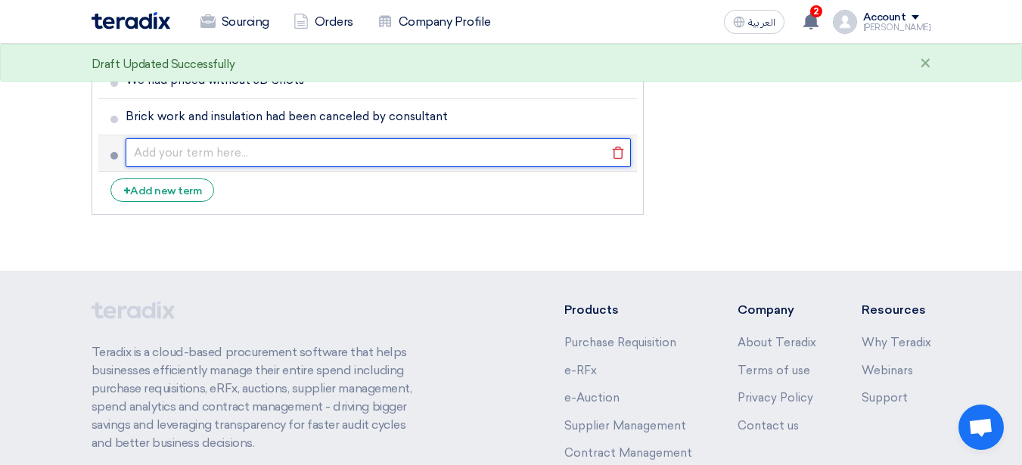
click at [199, 154] on input "text" at bounding box center [378, 152] width 505 height 29
type input "Project period will be 75 working days"
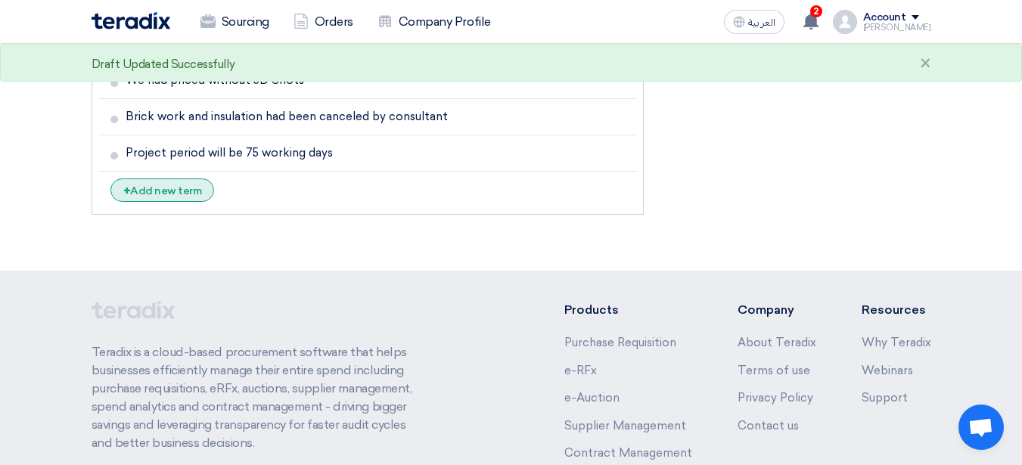
click at [185, 192] on div "+ Add new term" at bounding box center [162, 190] width 104 height 23
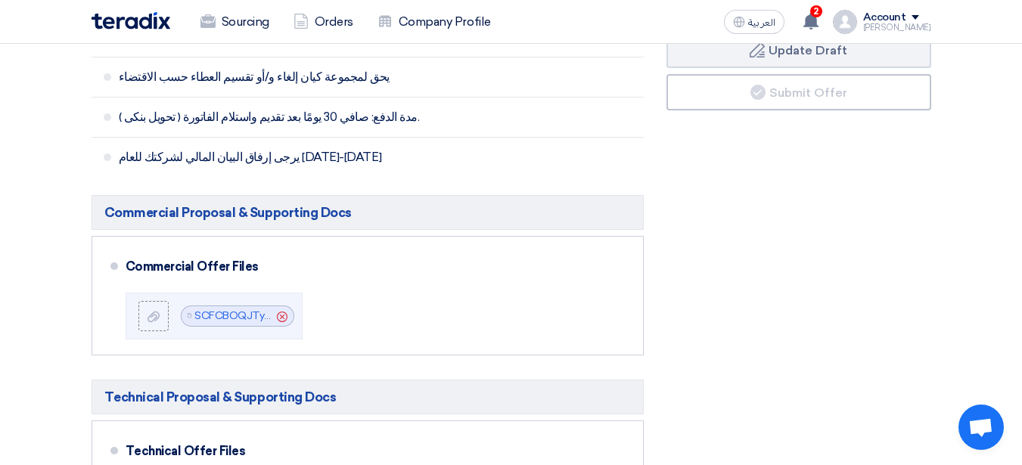
scroll to position [605, 0]
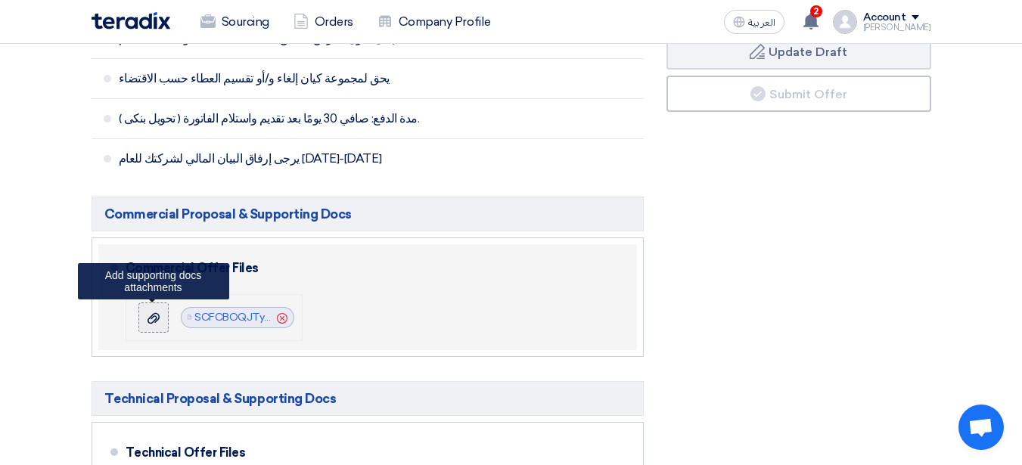
click at [157, 315] on icon at bounding box center [154, 318] width 12 height 12
click at [0, 0] on input "file" at bounding box center [0, 0] width 0 height 0
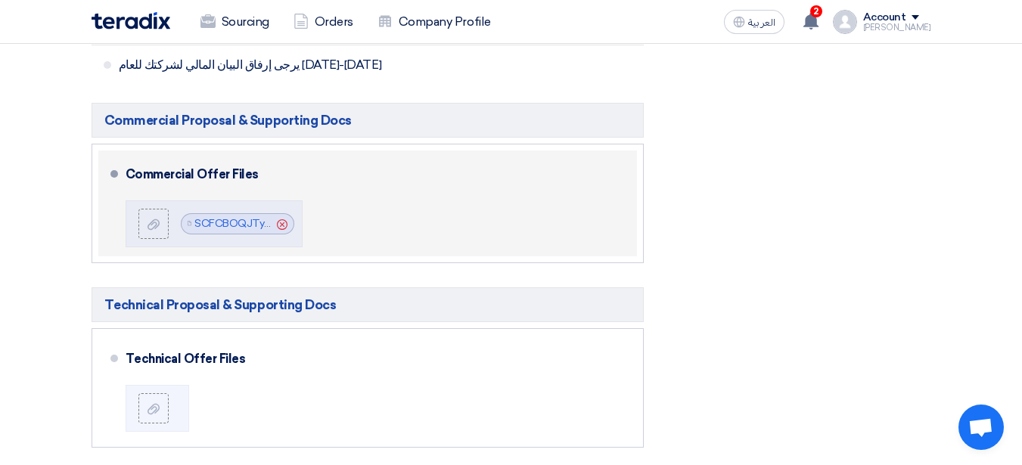
scroll to position [832, 0]
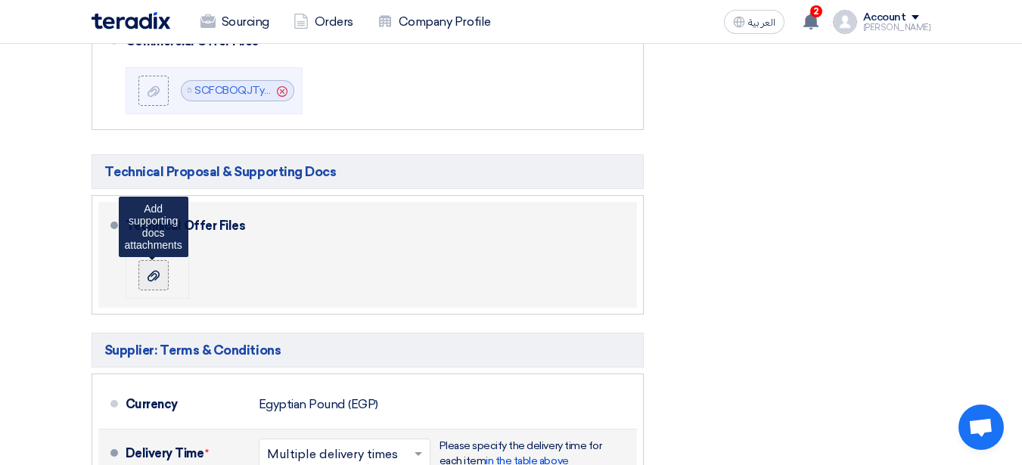
click at [159, 281] on icon at bounding box center [154, 276] width 12 height 12
click at [0, 0] on input "file" at bounding box center [0, 0] width 0 height 0
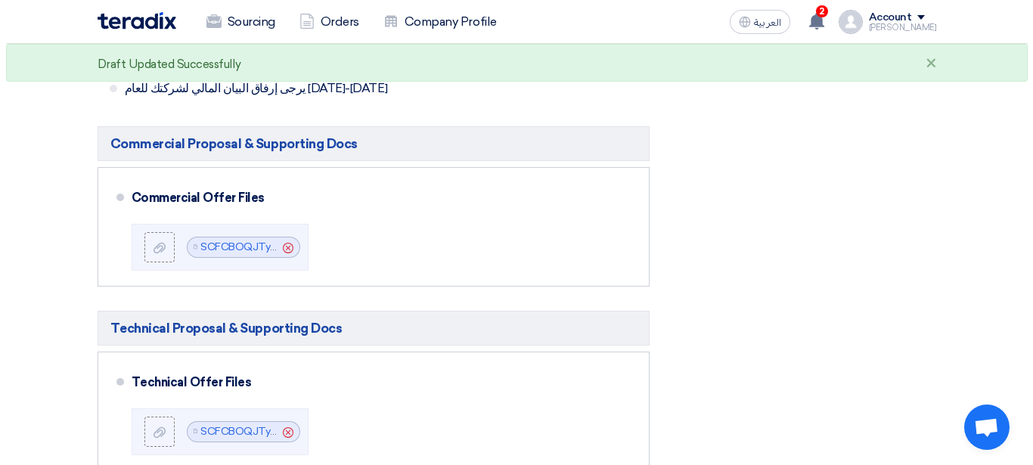
scroll to position [530, 0]
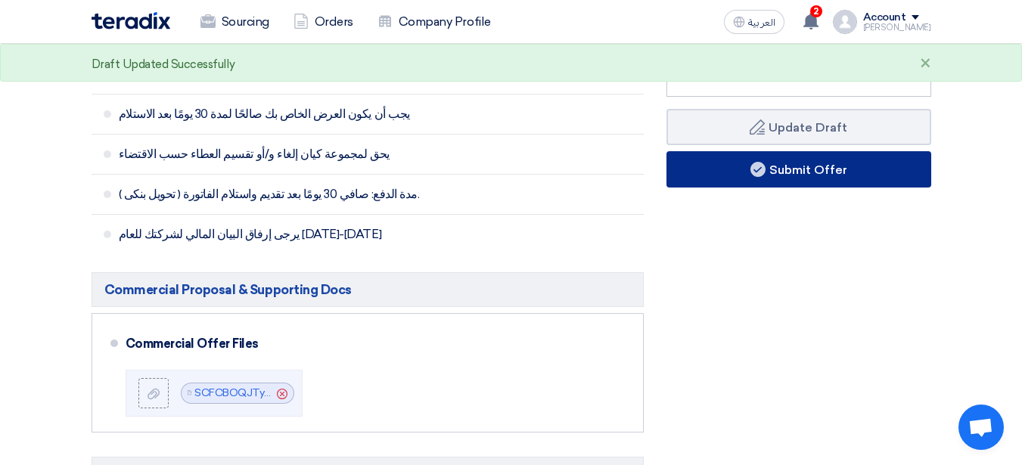
click at [775, 167] on button "Submit Offer" at bounding box center [798, 169] width 265 height 36
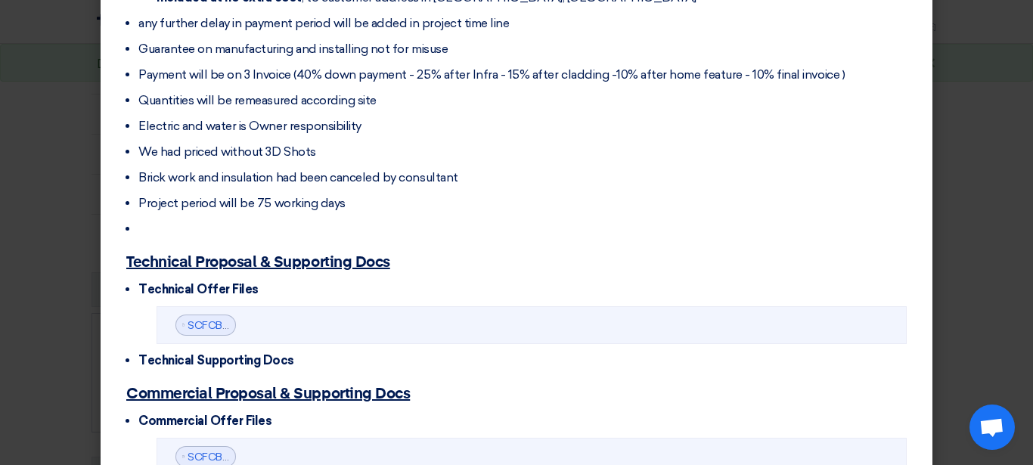
scroll to position [750, 0]
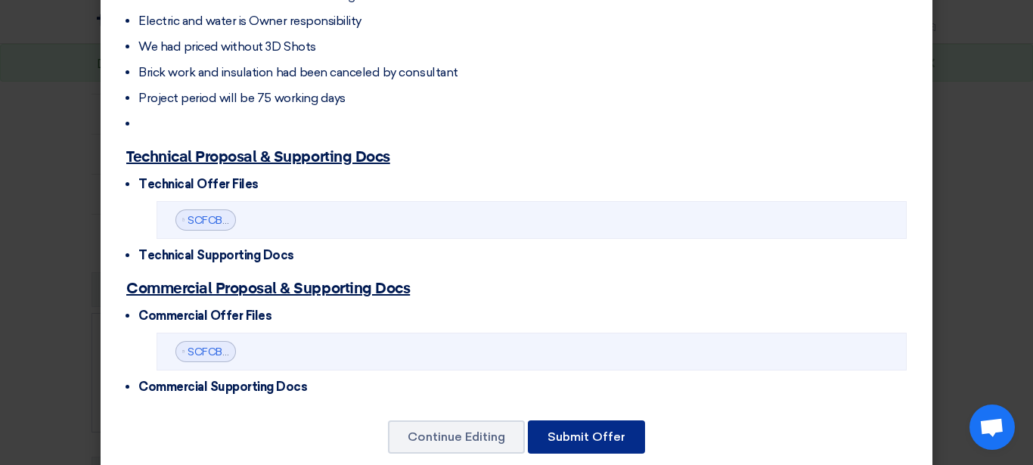
click at [597, 421] on button "Submit Offer" at bounding box center [586, 437] width 117 height 33
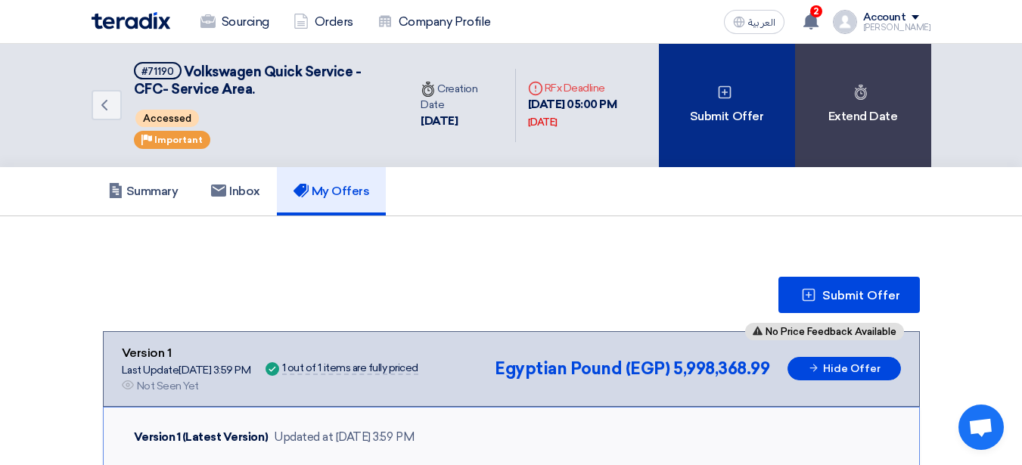
click at [736, 113] on div "Submit Offer" at bounding box center [727, 105] width 136 height 123
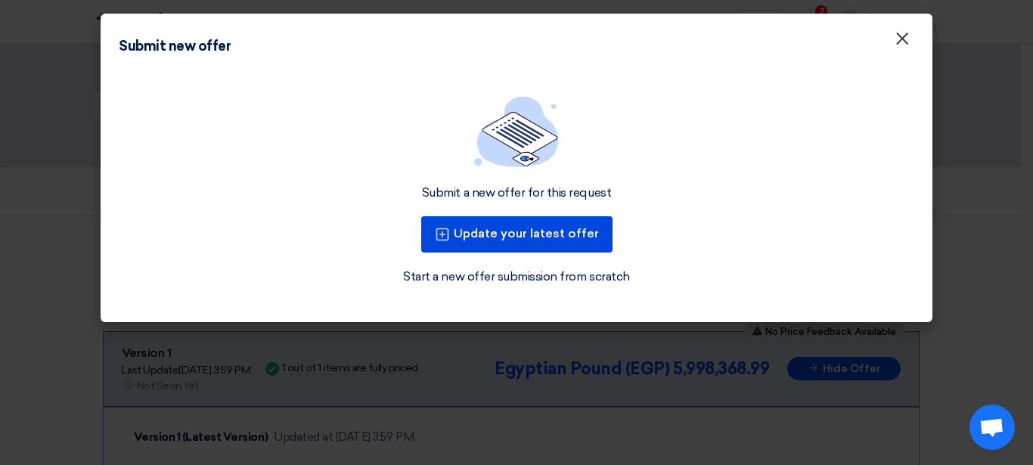
click at [899, 40] on span "×" at bounding box center [902, 42] width 15 height 30
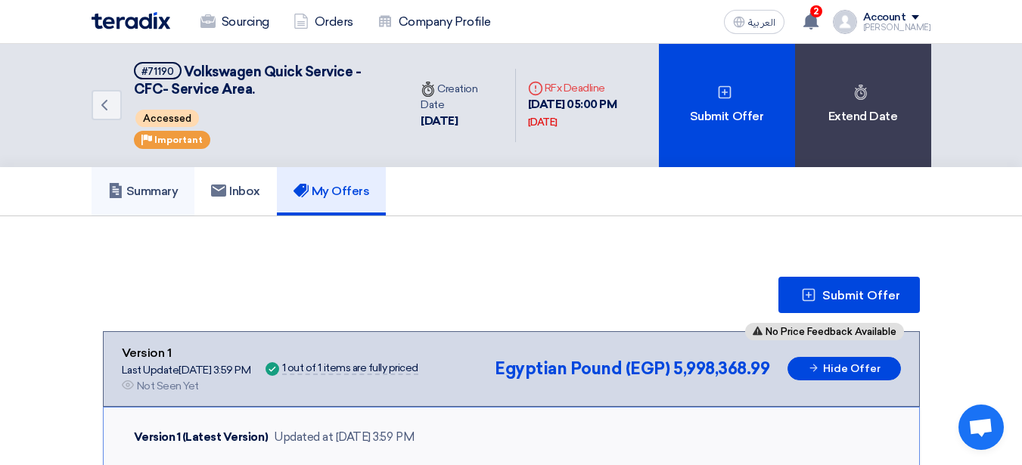
click at [138, 182] on link "Summary" at bounding box center [144, 191] width 104 height 48
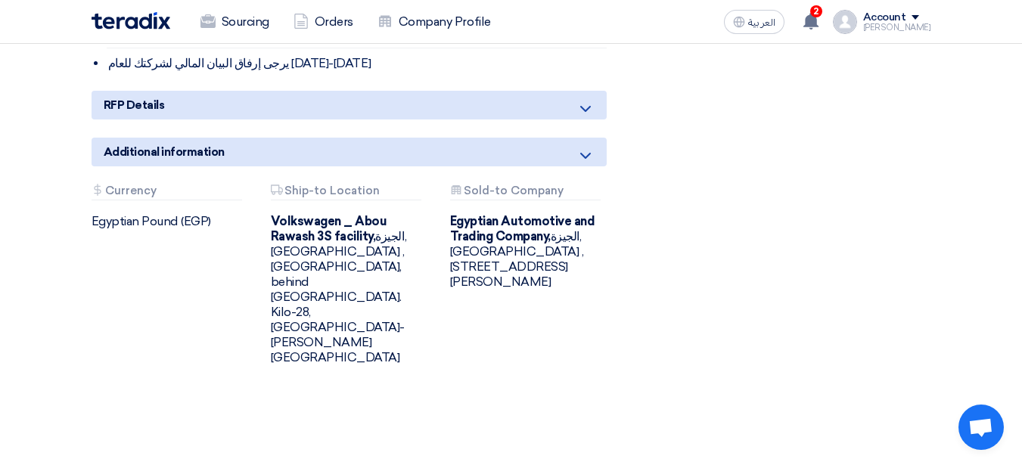
scroll to position [2118, 0]
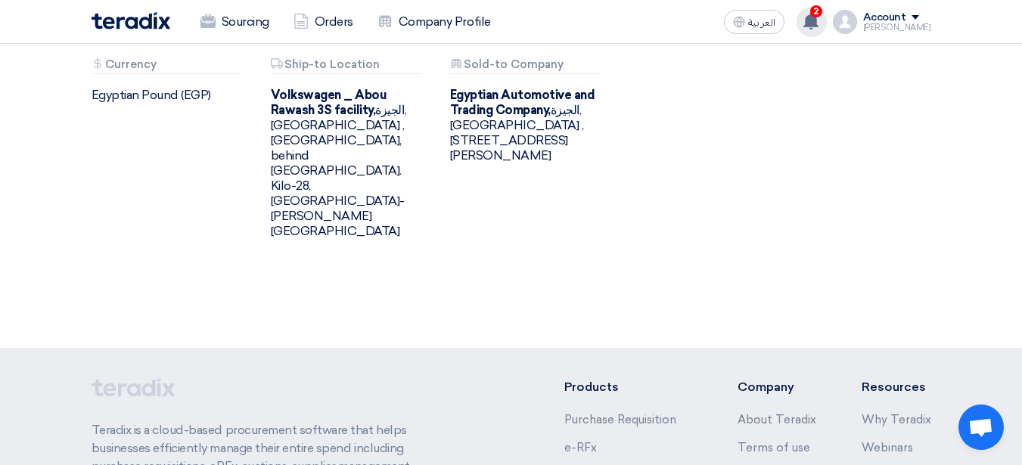
click at [819, 23] on use at bounding box center [810, 21] width 15 height 17
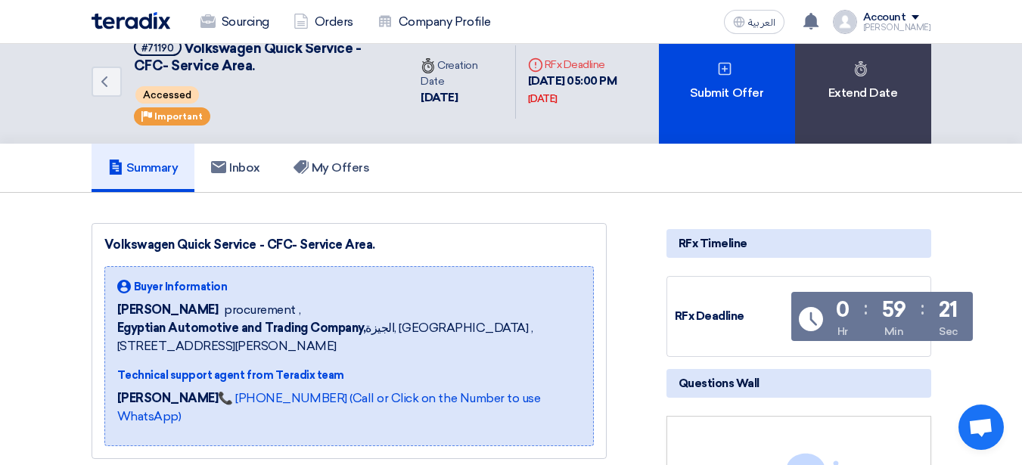
scroll to position [0, 0]
